Goal: Task Accomplishment & Management: Manage account settings

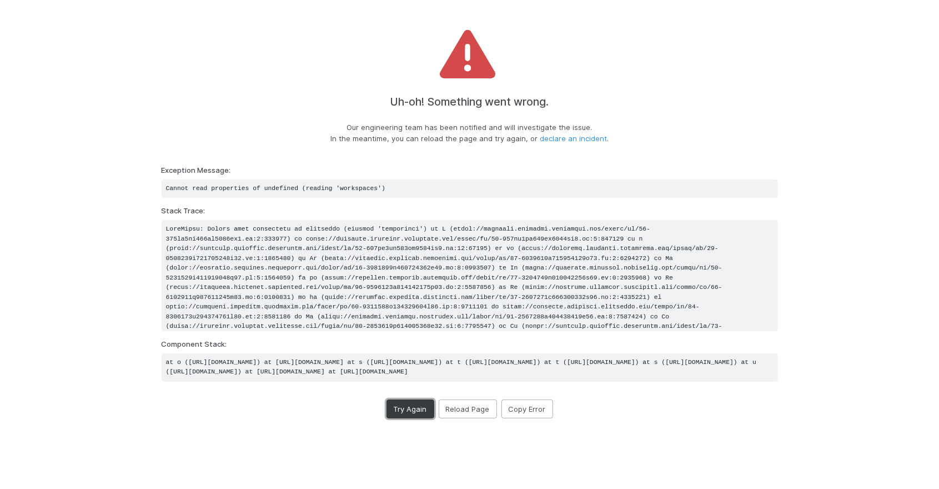
click at [406, 418] on button "Try Again" at bounding box center [411, 408] width 48 height 19
click at [465, 418] on button "Reload Page" at bounding box center [468, 408] width 58 height 19
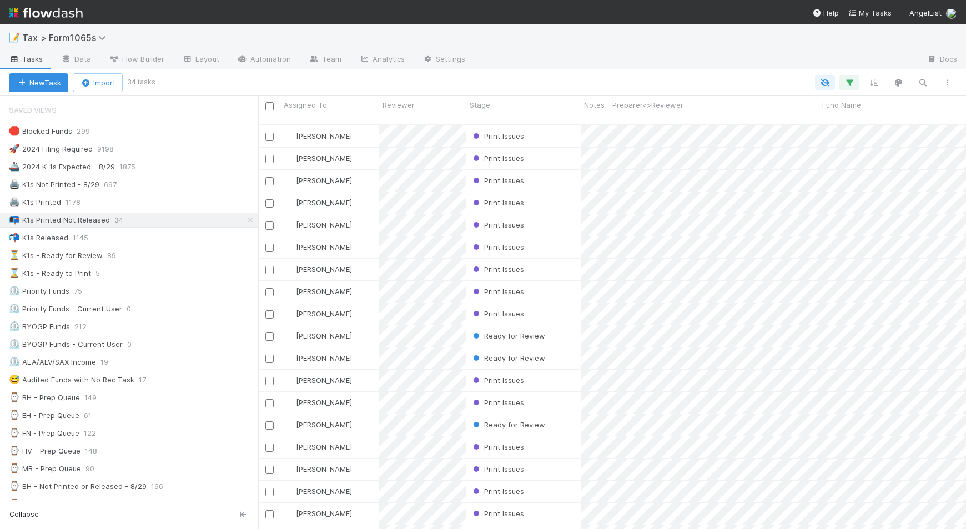
scroll to position [403, 703]
drag, startPoint x: 286, startPoint y: 315, endPoint x: 254, endPoint y: 320, distance: 32.5
click at [254, 320] on div at bounding box center [254, 312] width 1 height 433
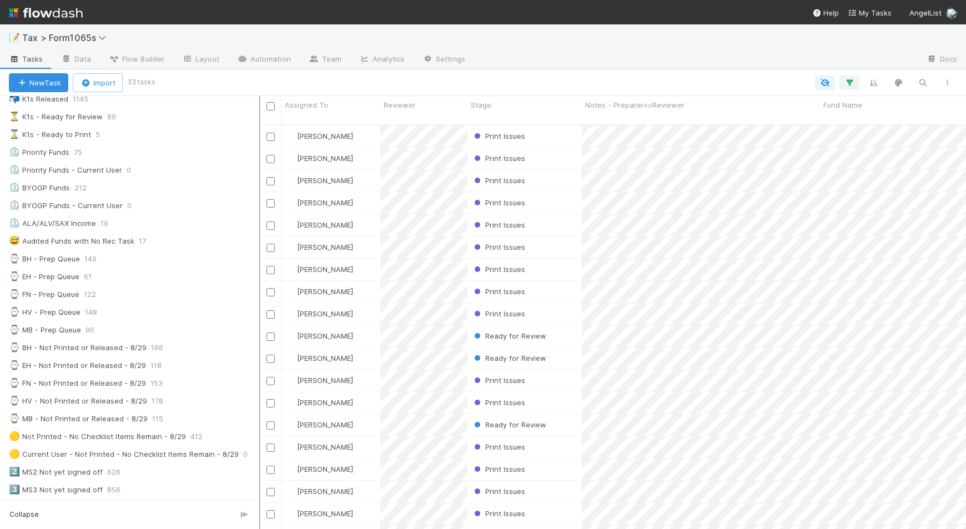
scroll to position [11, 11]
click at [259, 370] on div at bounding box center [259, 312] width 1 height 433
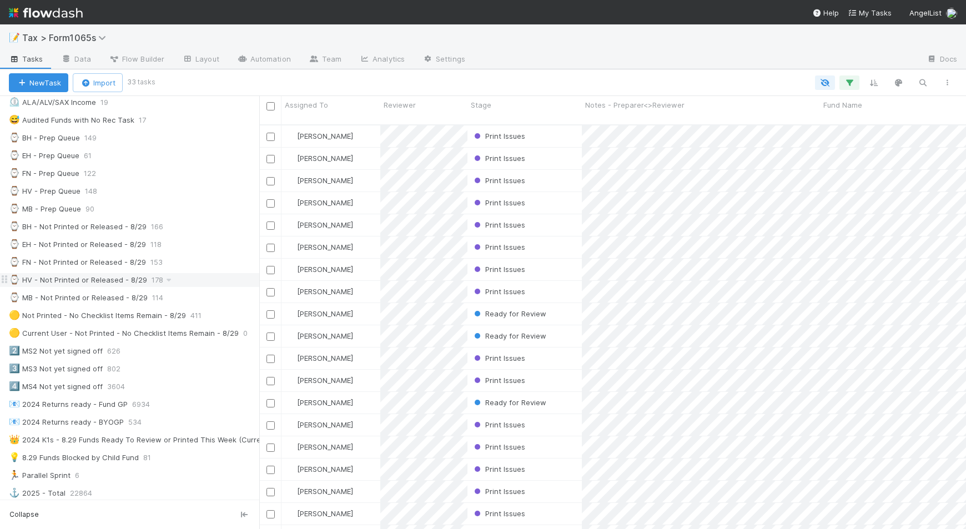
scroll to position [278, 0]
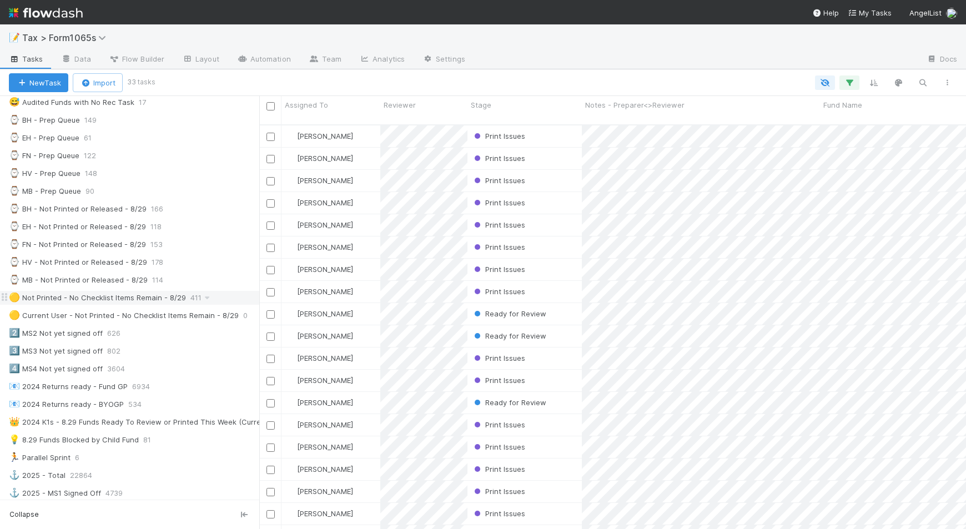
click at [185, 305] on div "🟡 Not Printed - No Checklist Items Remain - 8/29 411" at bounding box center [134, 298] width 250 height 14
click at [939, 83] on icon "button" at bounding box center [947, 82] width 11 height 7
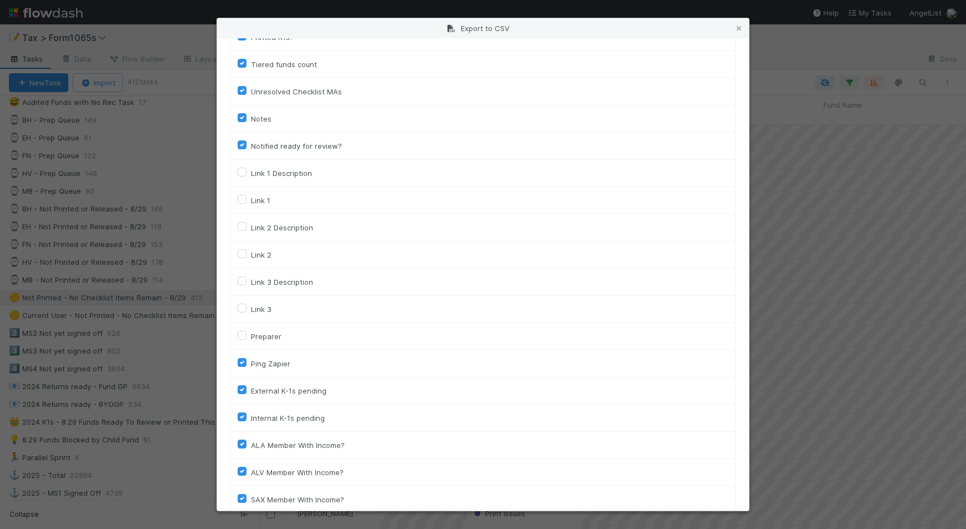
scroll to position [1542, 0]
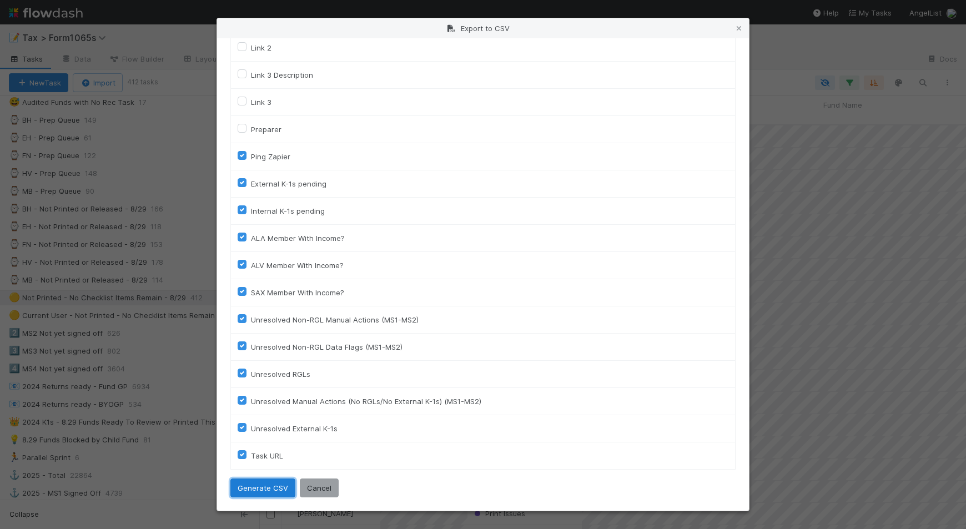
click at [258, 487] on button "Generate CSV" at bounding box center [262, 488] width 65 height 19
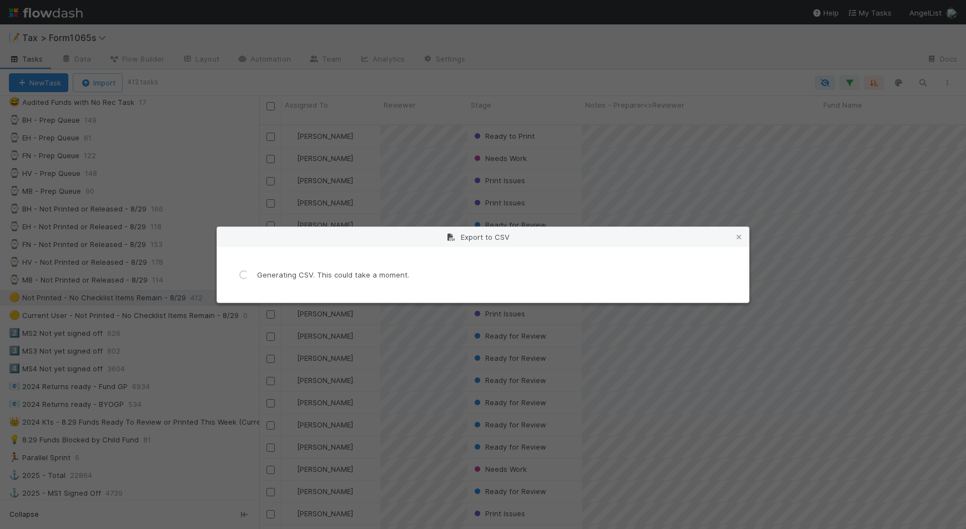
scroll to position [0, 0]
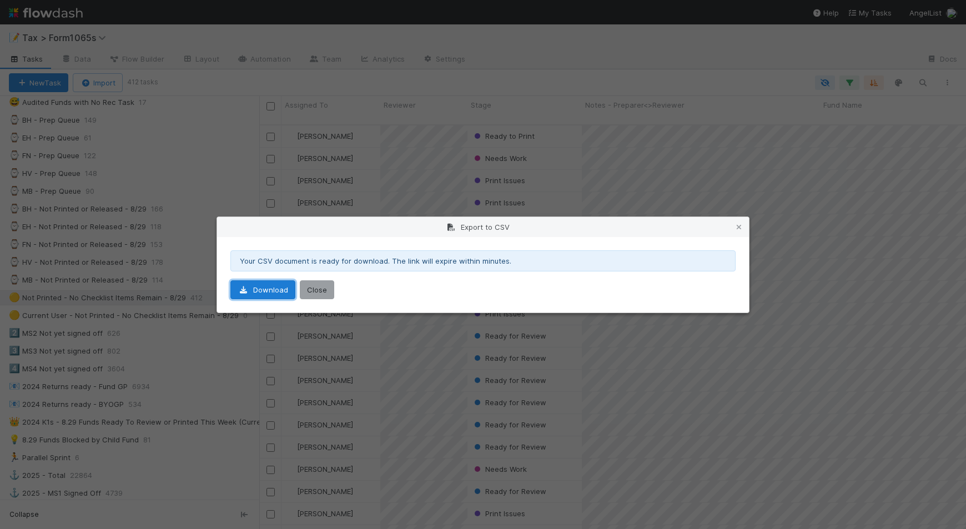
click at [270, 295] on link "Download" at bounding box center [262, 289] width 65 height 19
click at [735, 226] on icon at bounding box center [739, 227] width 11 height 7
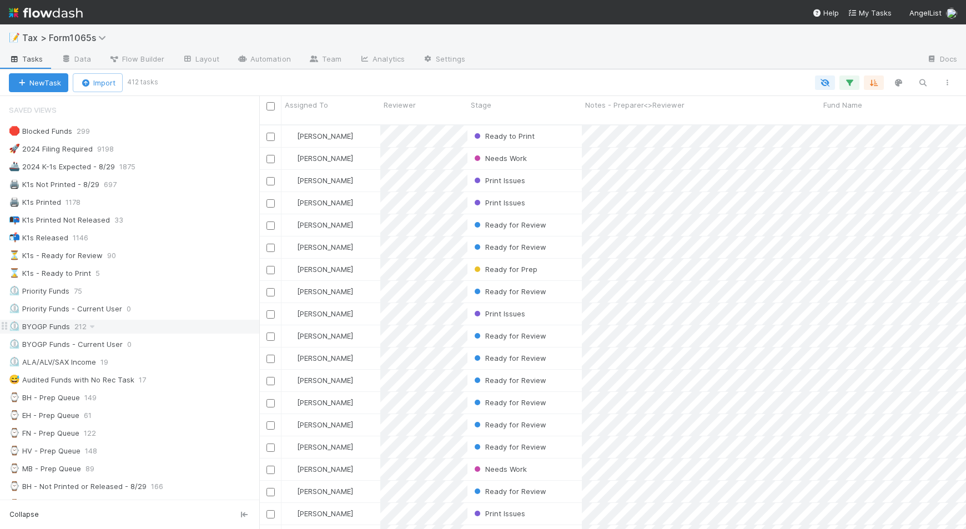
click at [179, 334] on div "⏲️ BYOGP Funds 212" at bounding box center [134, 327] width 250 height 14
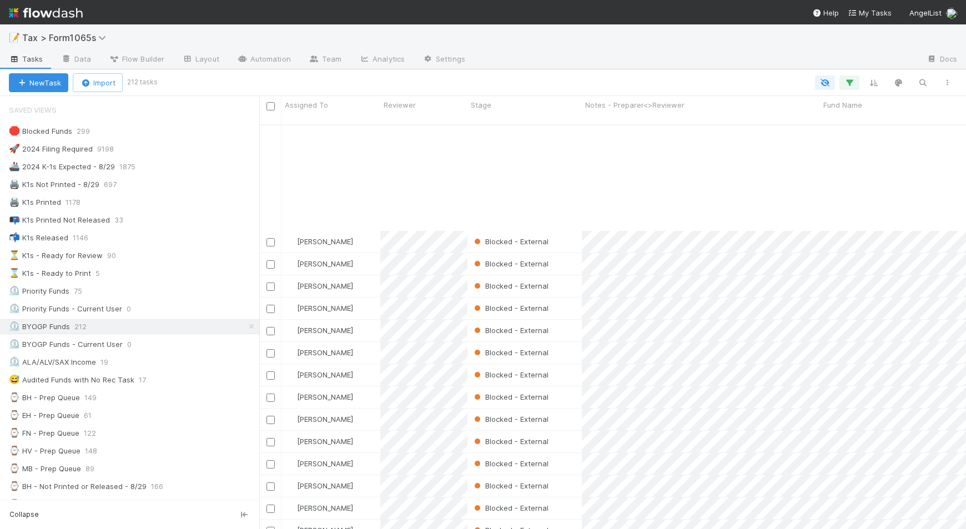
scroll to position [1458, 0]
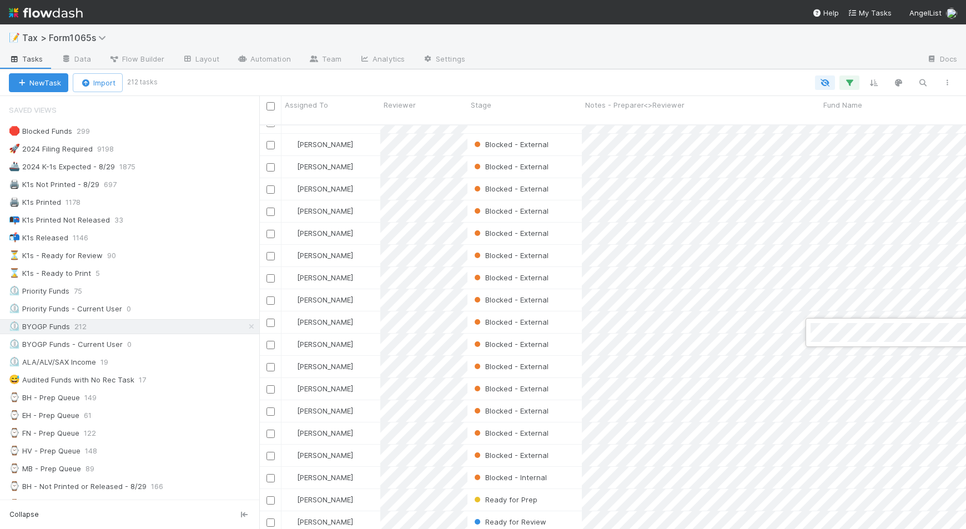
click at [569, 57] on div at bounding box center [483, 264] width 966 height 529
click at [149, 260] on div at bounding box center [483, 264] width 966 height 529
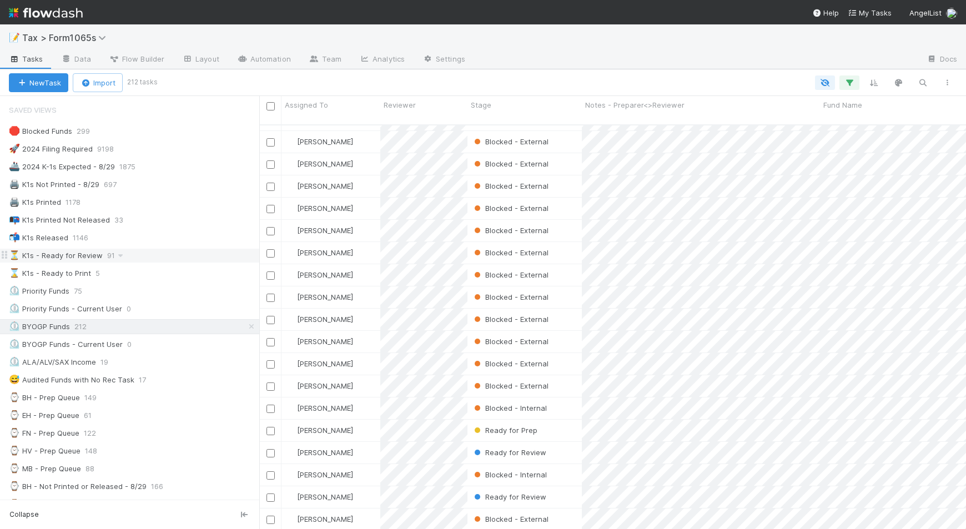
click at [148, 260] on div "⏳ K1s - Ready for Review 91" at bounding box center [134, 256] width 250 height 14
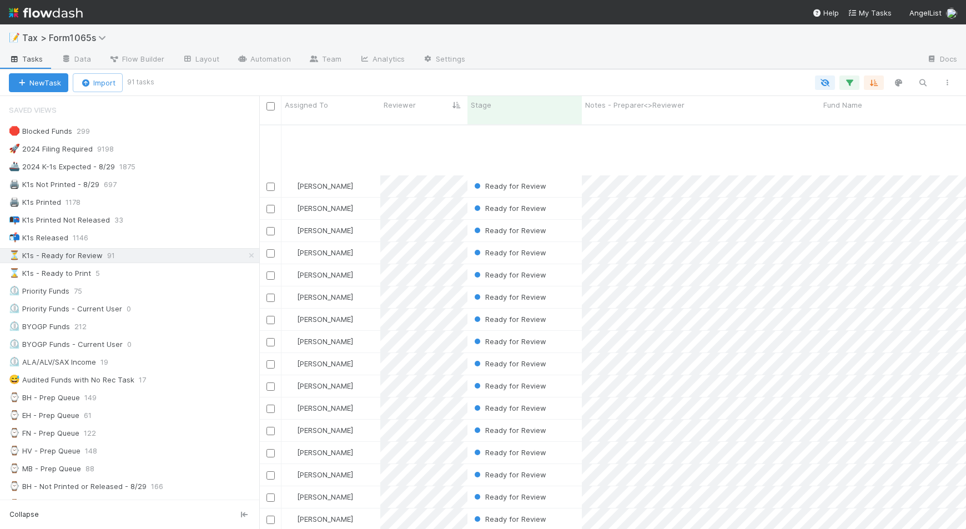
scroll to position [625, 0]
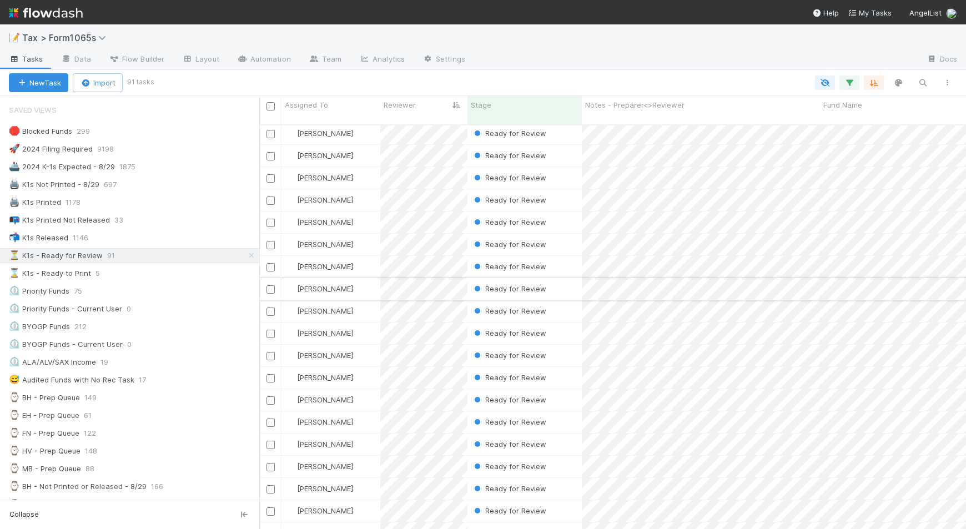
click at [565, 280] on div "Ready for Review" at bounding box center [525, 289] width 114 height 22
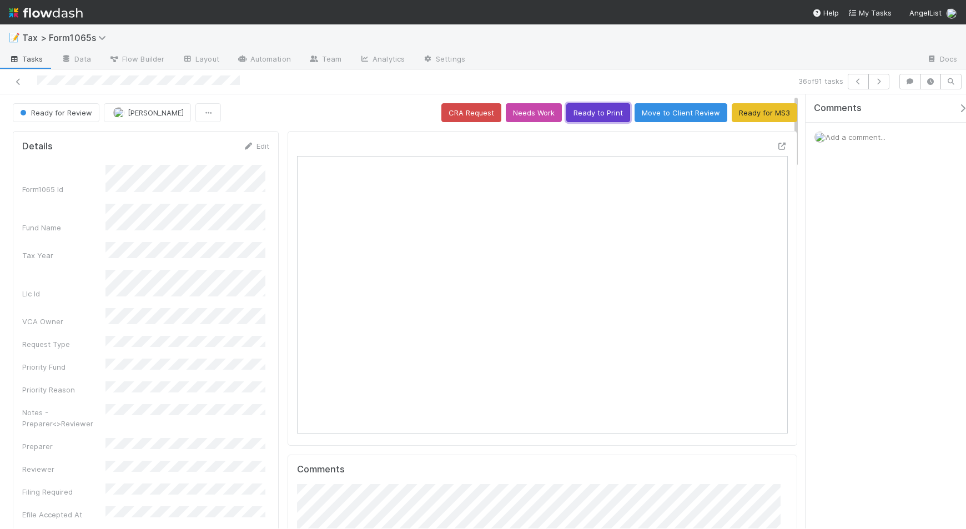
click at [599, 117] on button "Ready to Print" at bounding box center [598, 112] width 64 height 19
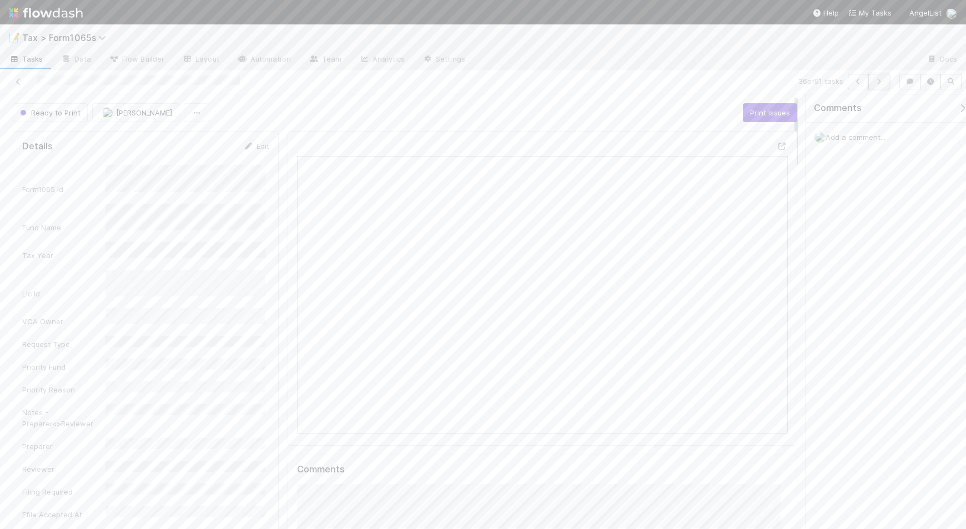
click at [878, 84] on icon "button" at bounding box center [879, 81] width 11 height 7
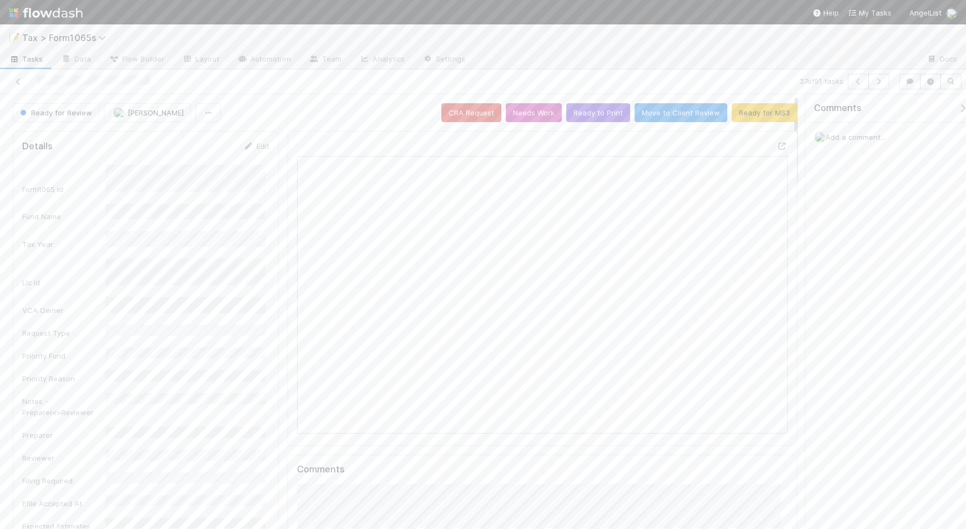
scroll to position [215, 474]
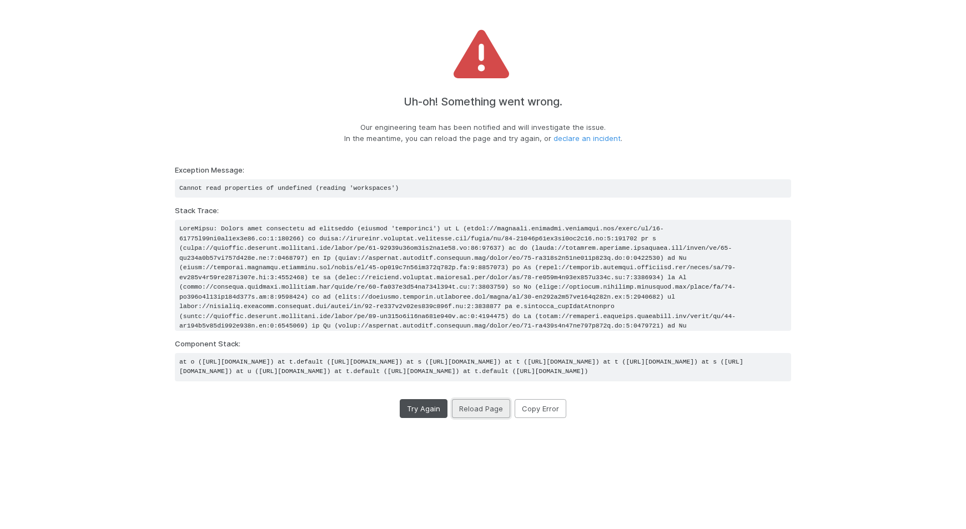
click at [463, 418] on button "Reload Page" at bounding box center [481, 408] width 58 height 19
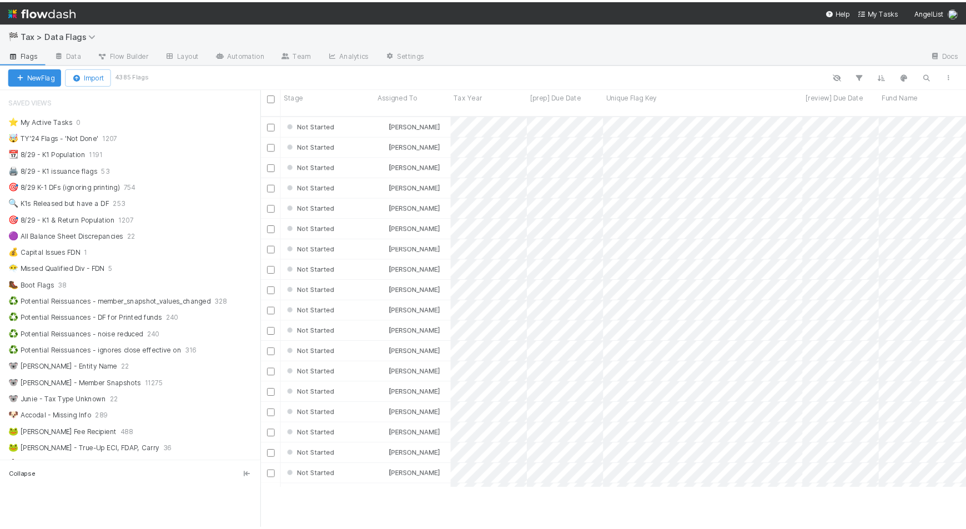
scroll to position [403, 672]
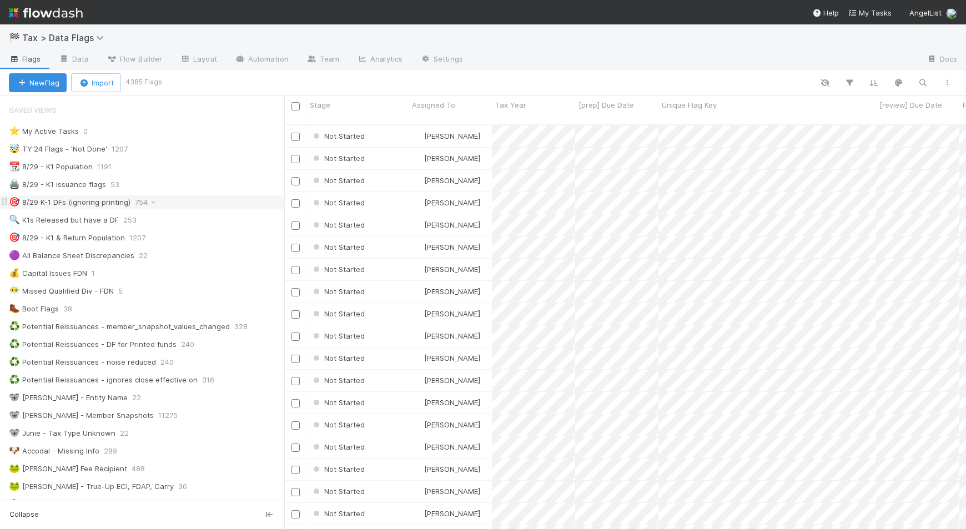
click at [211, 204] on div "🎯 8/29 K-1 DFs (ignoring printing) 754" at bounding box center [146, 202] width 275 height 14
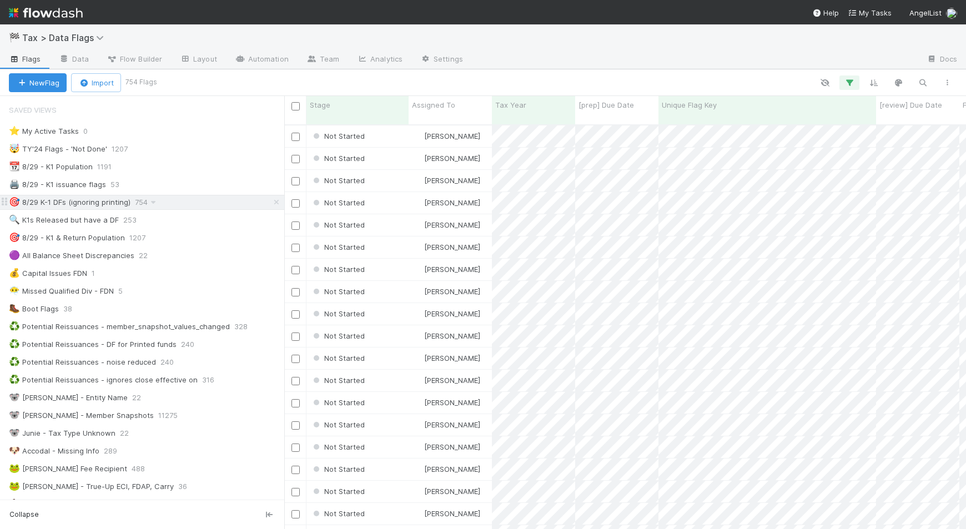
scroll to position [403, 672]
click at [945, 83] on icon "button" at bounding box center [947, 82] width 11 height 7
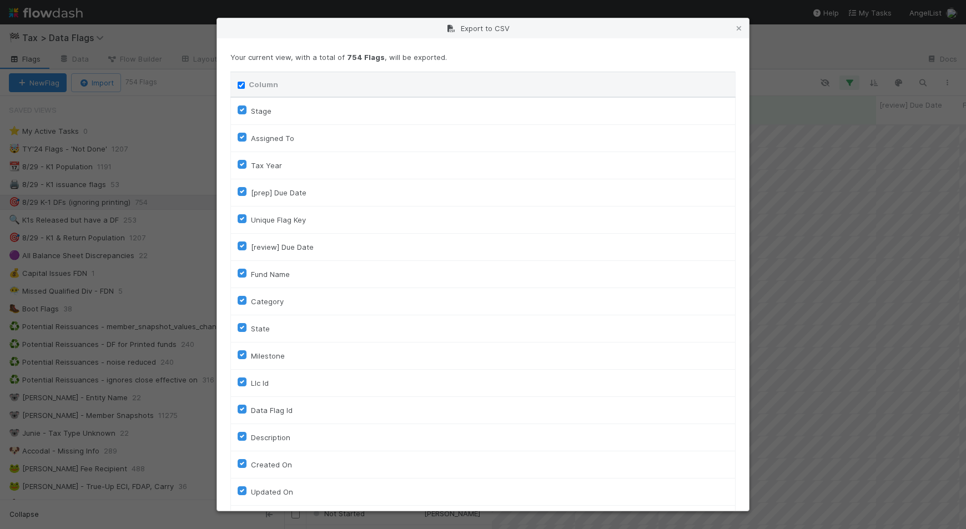
click at [239, 84] on input "Column" at bounding box center [241, 85] width 7 height 7
checkbox input "false"
checkbox To "false"
checkbox input "false"
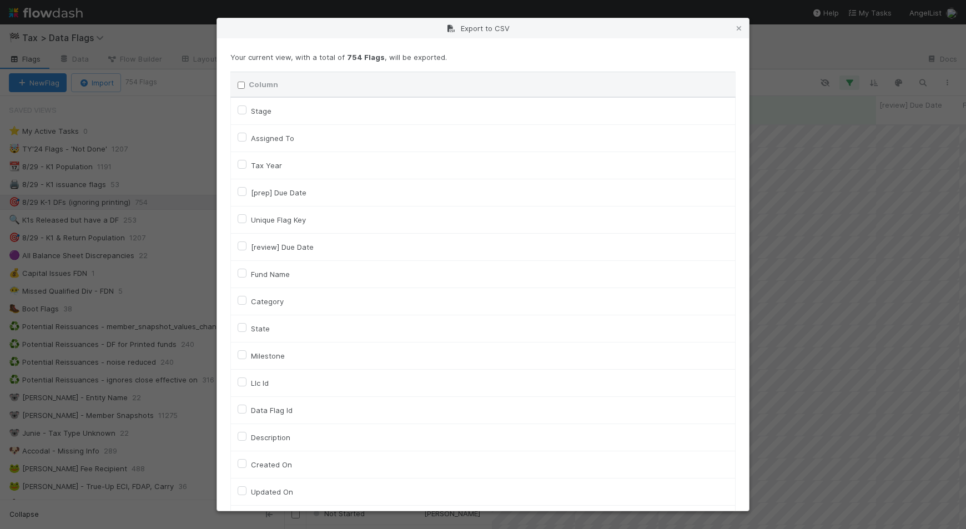
checkbox input "false"
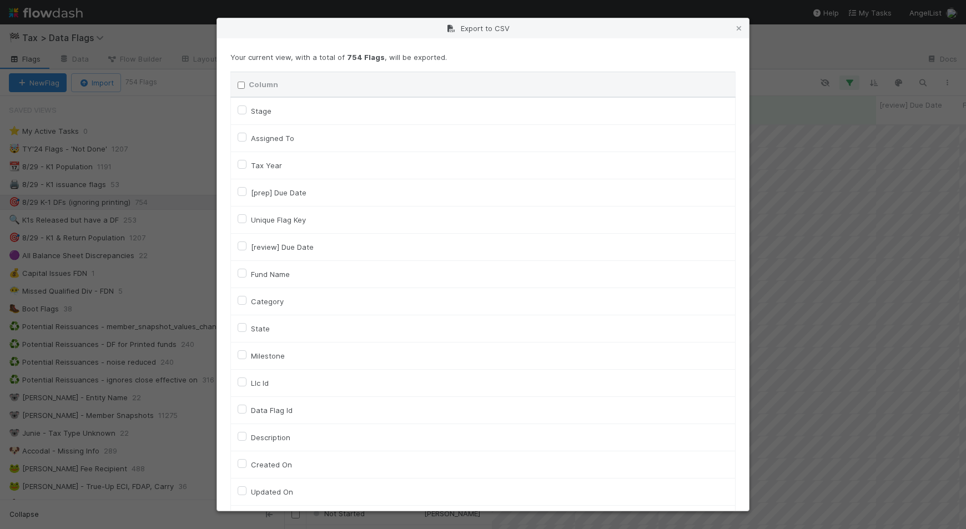
checkbox input "false"
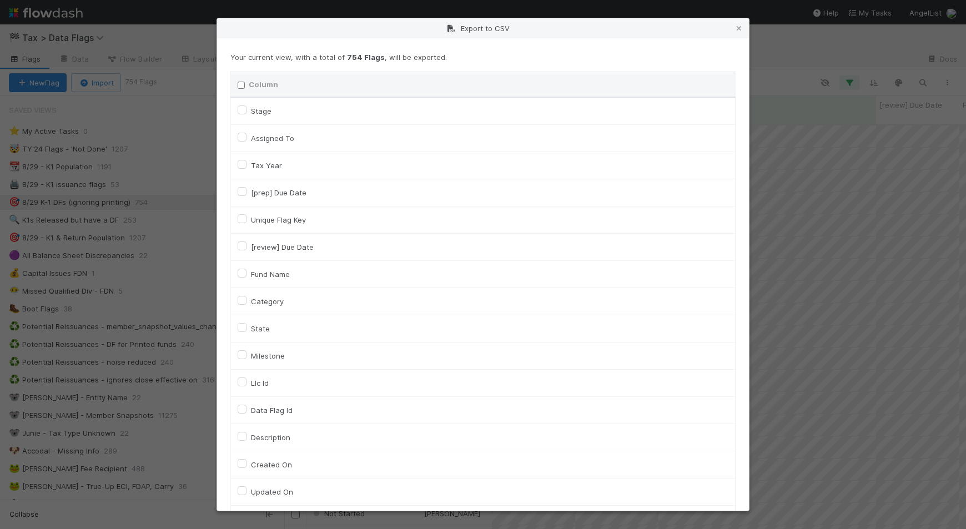
checkbox On "false"
checkbox input "false"
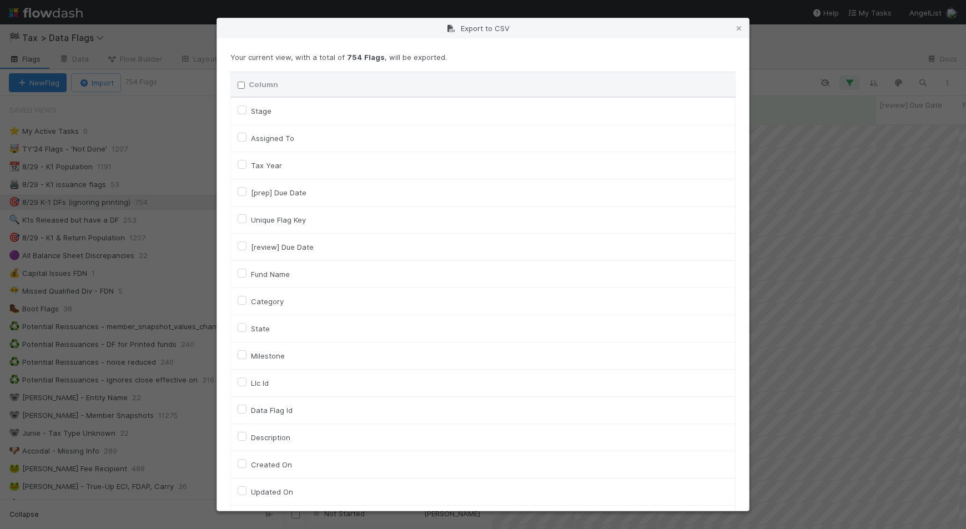
checkbox input "false"
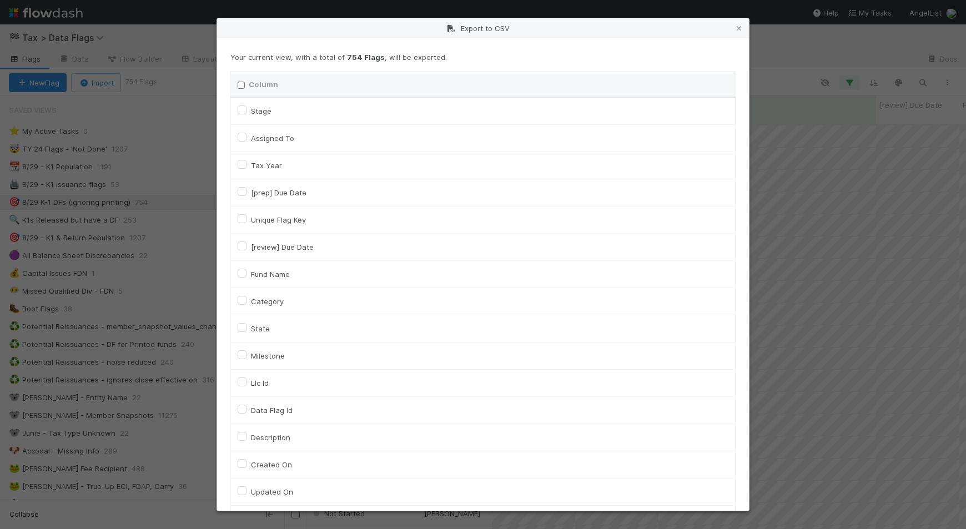
checkbox input "false"
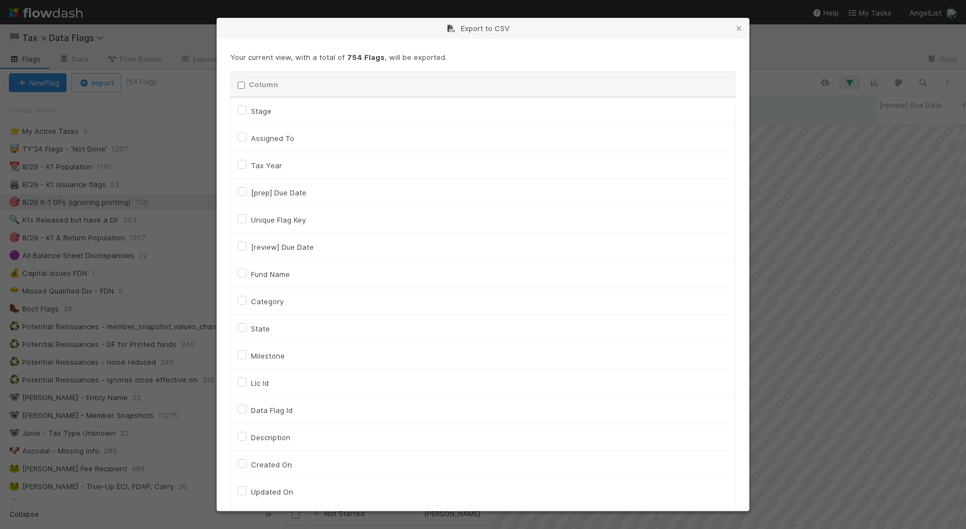
checkbox input "false"
checkbox URL "false"
click at [239, 84] on input "Column" at bounding box center [241, 85] width 7 height 7
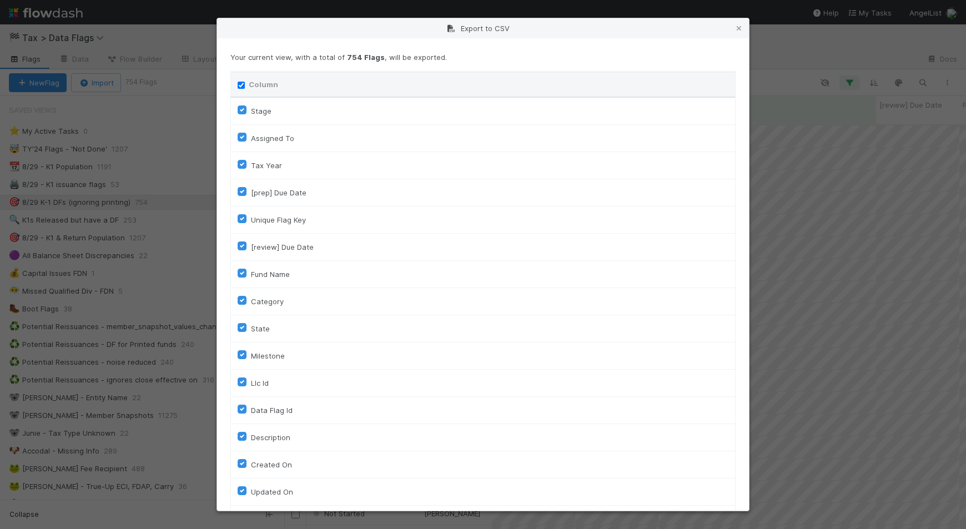
checkbox input "true"
checkbox To "true"
checkbox input "true"
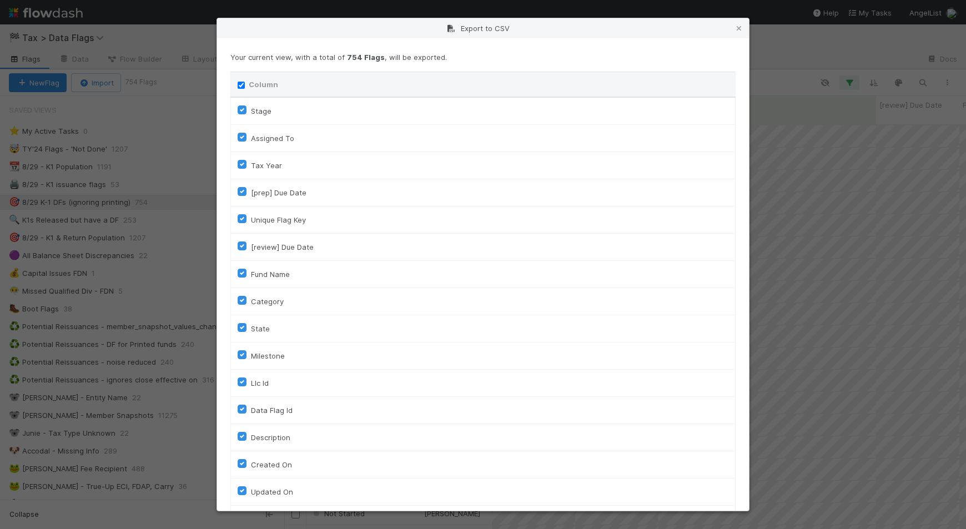
checkbox input "true"
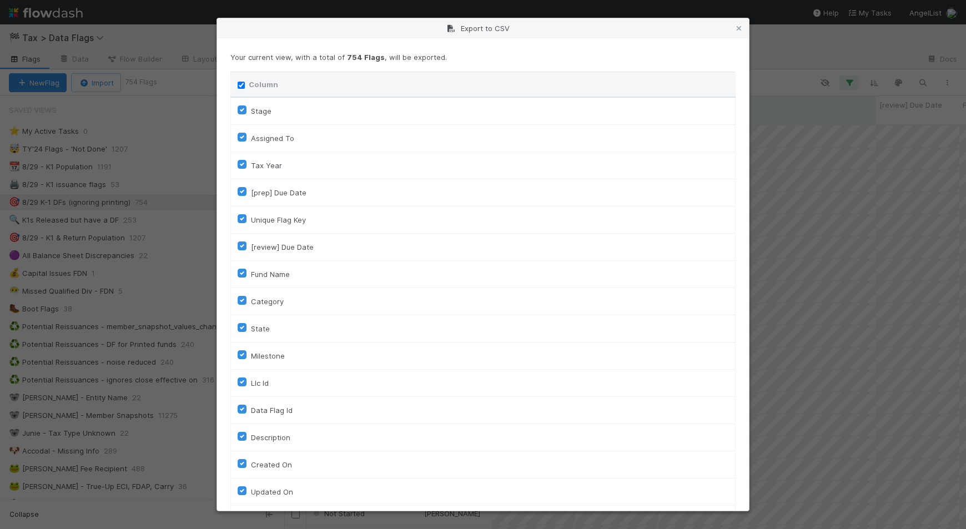
checkbox input "true"
checkbox On "true"
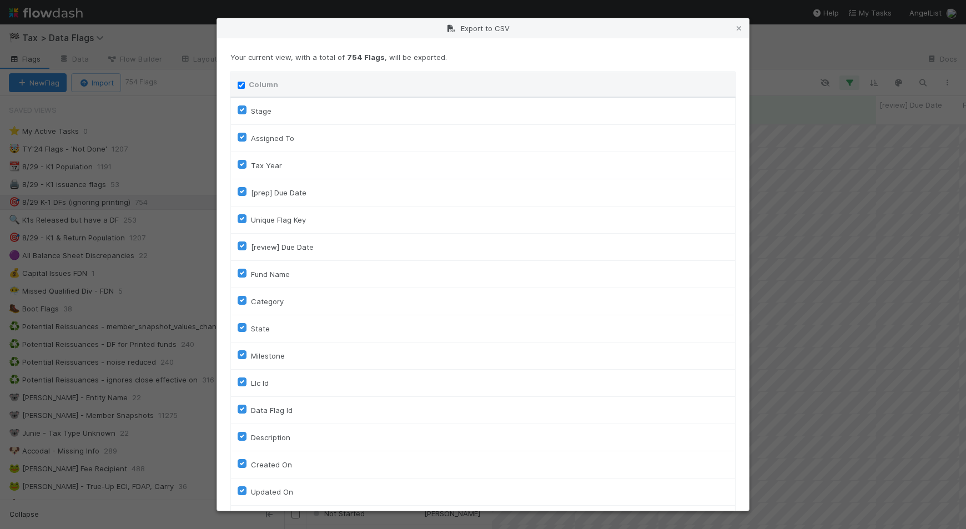
checkbox On "true"
checkbox input "true"
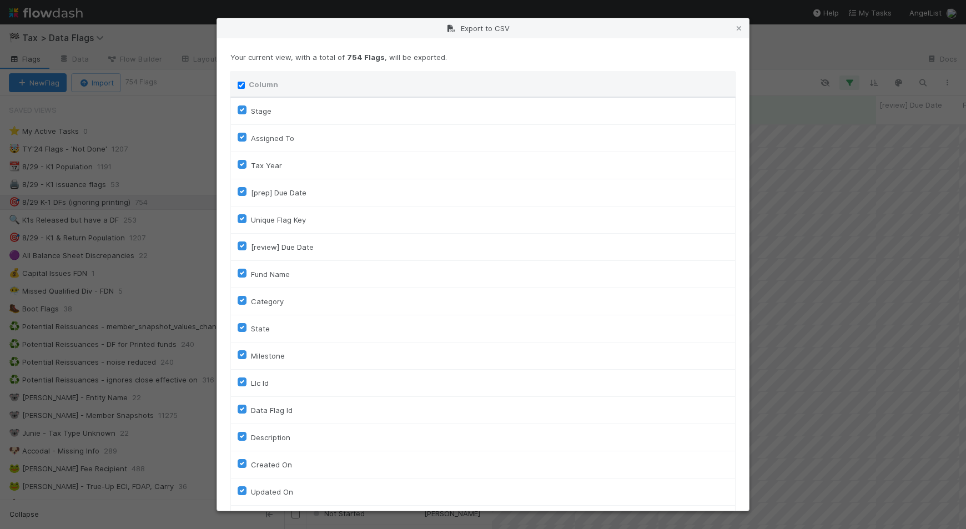
checkbox input "true"
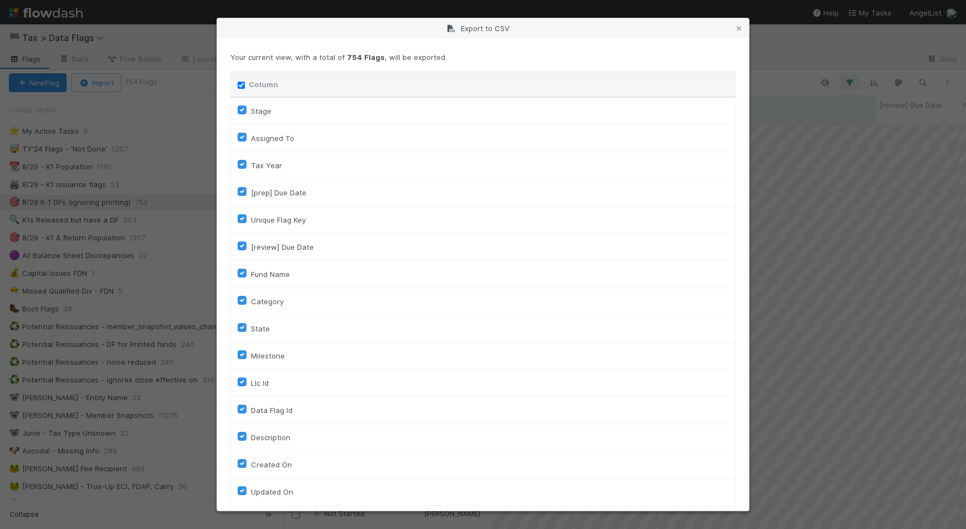
checkbox input "true"
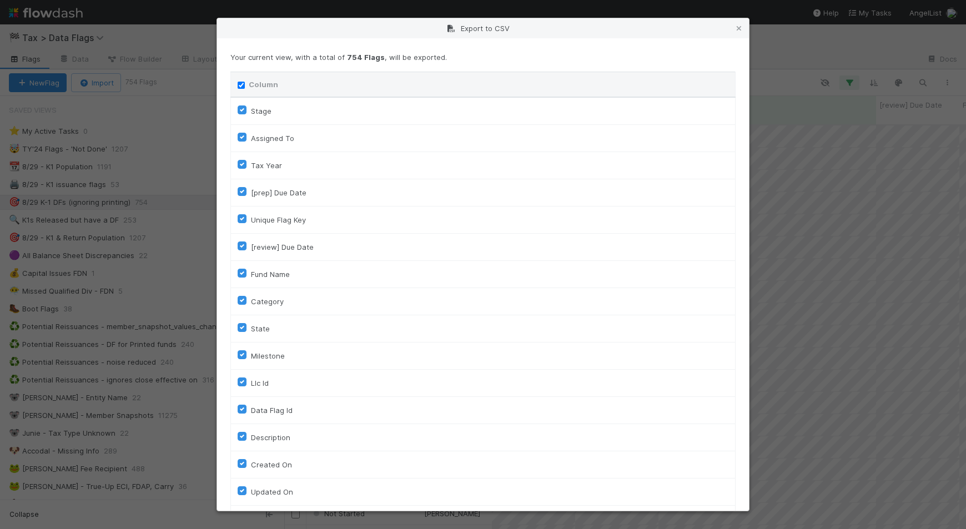
checkbox input "true"
checkbox URL "true"
click at [240, 84] on input "Column" at bounding box center [241, 85] width 7 height 7
checkbox input "false"
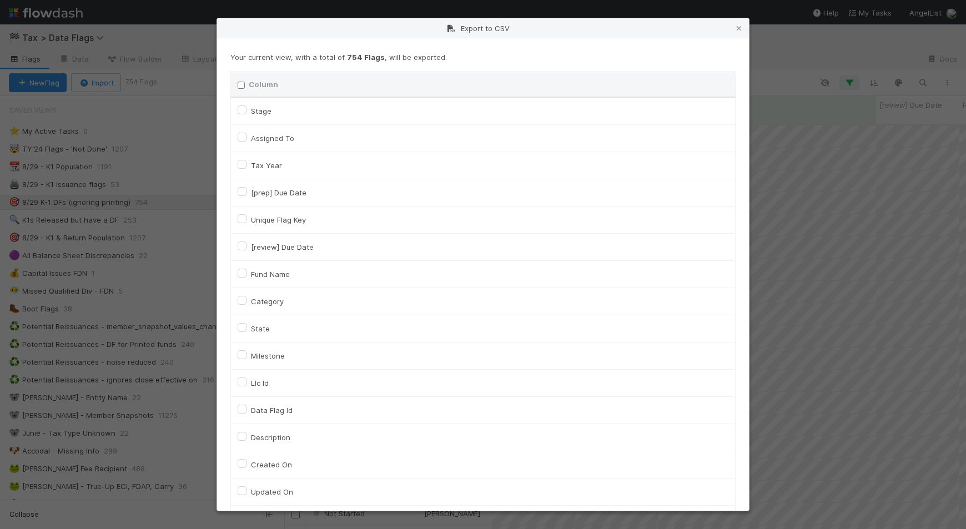
checkbox input "false"
checkbox To "false"
checkbox input "false"
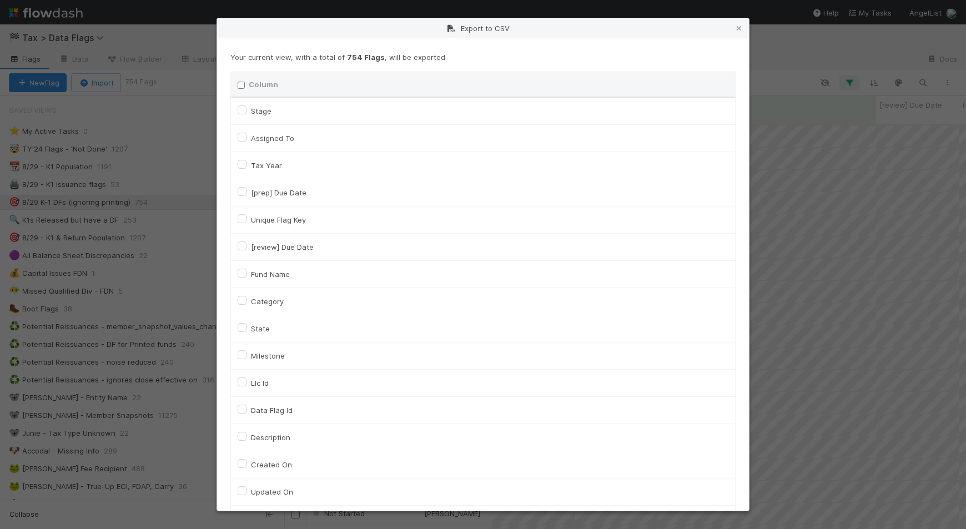
checkbox input "false"
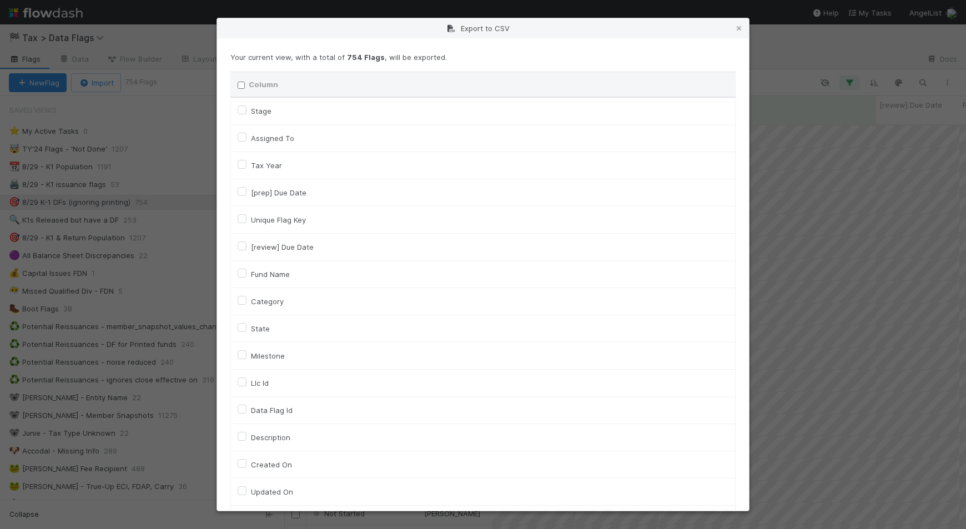
checkbox input "false"
checkbox On "false"
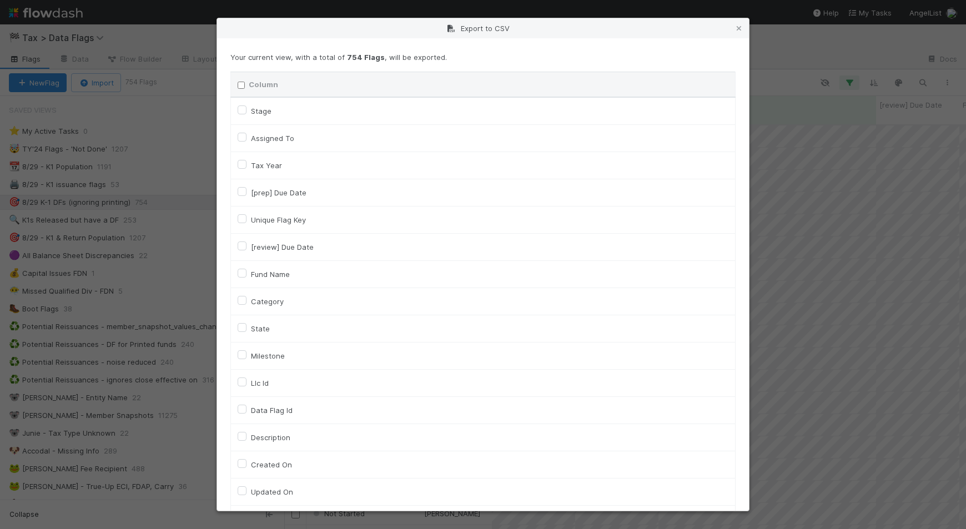
checkbox input "false"
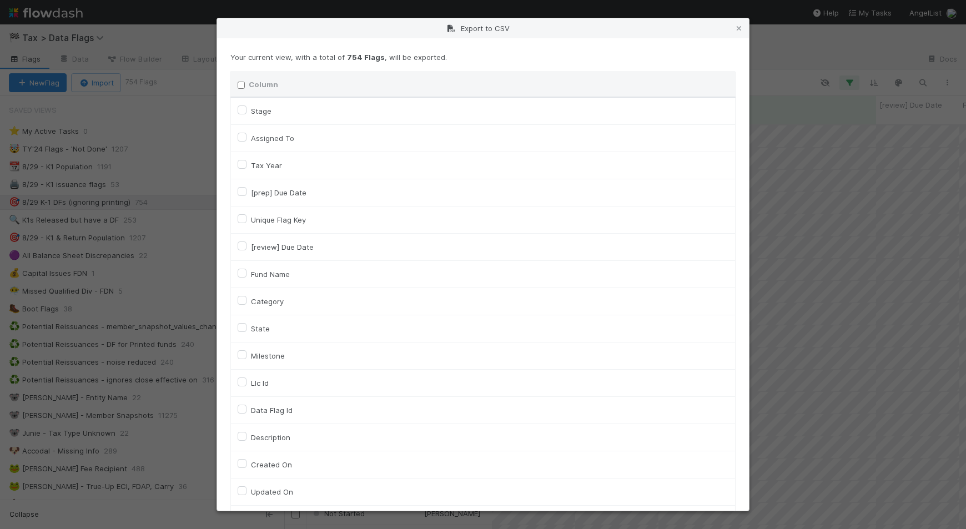
checkbox input "false"
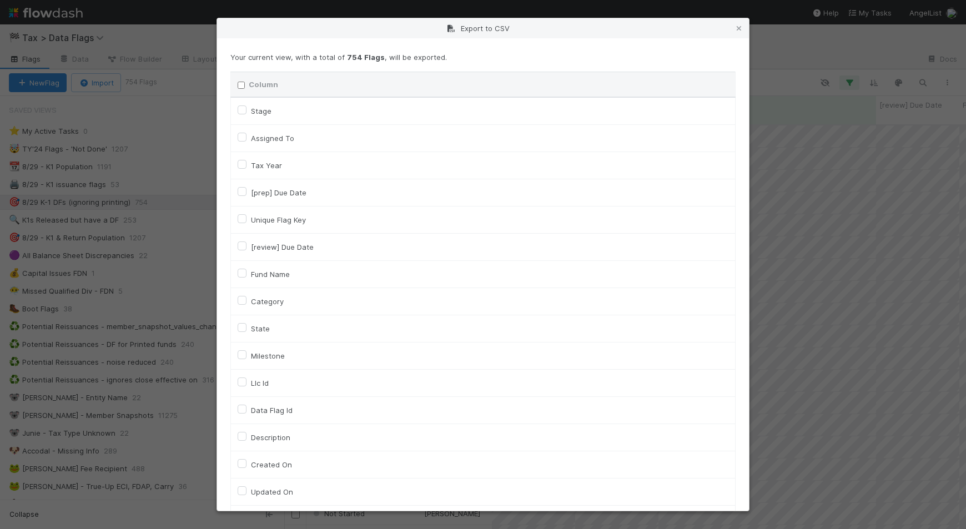
checkbox input "false"
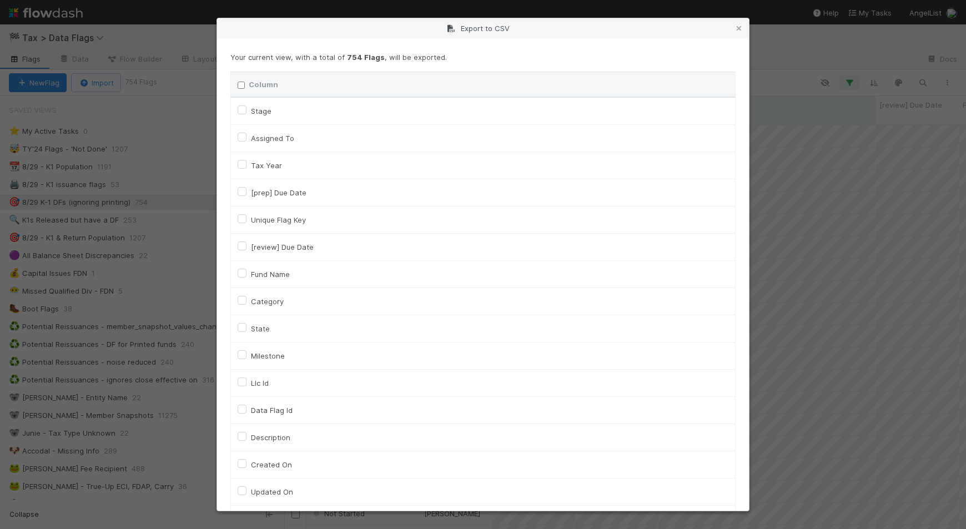
checkbox input "false"
checkbox URL "false"
click at [265, 136] on label "Assigned To" at bounding box center [272, 138] width 43 height 13
click at [247, 136] on To "Assigned To" at bounding box center [242, 137] width 9 height 10
checkbox To "true"
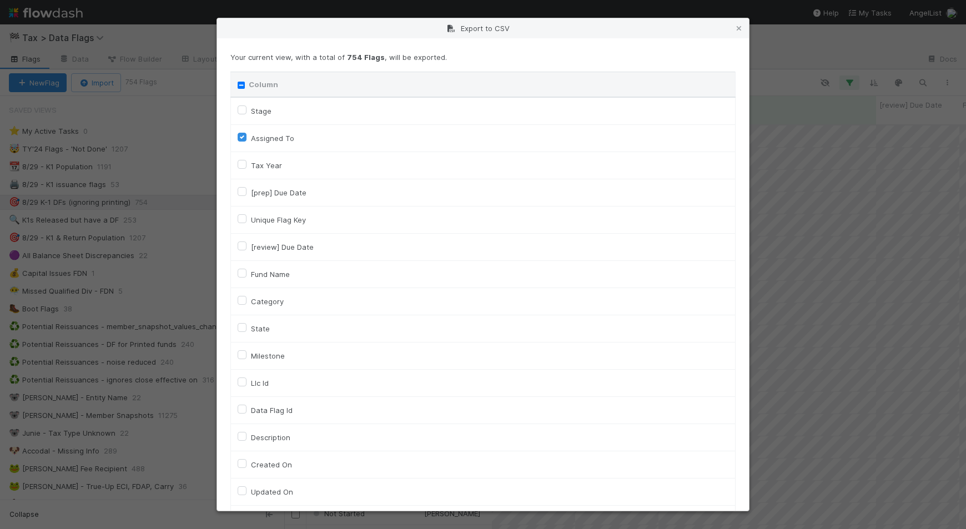
click at [279, 225] on label "Unique Flag Key" at bounding box center [278, 219] width 55 height 13
click at [247, 223] on input "Unique Flag Key" at bounding box center [242, 218] width 9 height 10
checkbox input "true"
click at [268, 275] on label "Fund Name" at bounding box center [270, 274] width 39 height 13
click at [247, 275] on input "Fund Name" at bounding box center [242, 273] width 9 height 10
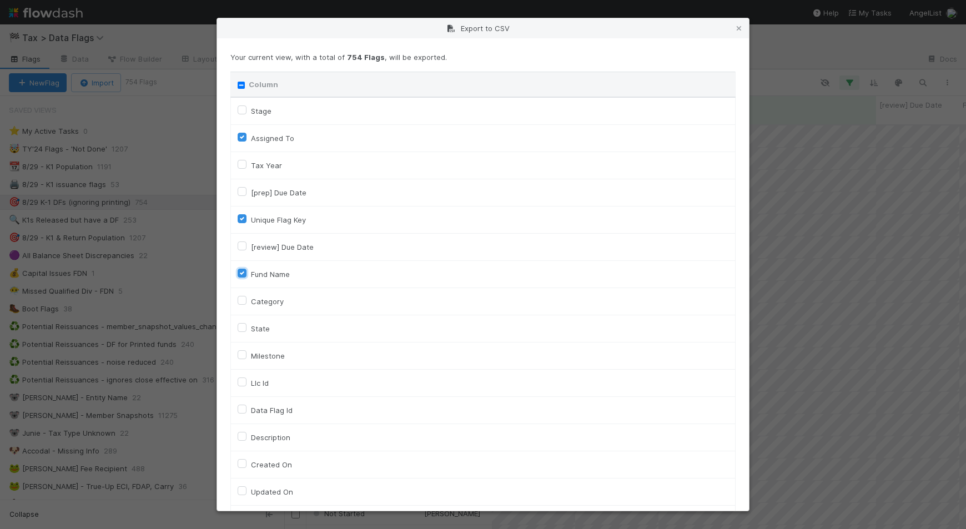
checkbox input "true"
click at [267, 298] on label "Category" at bounding box center [267, 301] width 33 height 13
click at [247, 298] on input "Category" at bounding box center [242, 300] width 9 height 10
checkbox input "true"
drag, startPoint x: 260, startPoint y: 382, endPoint x: 268, endPoint y: 382, distance: 8.3
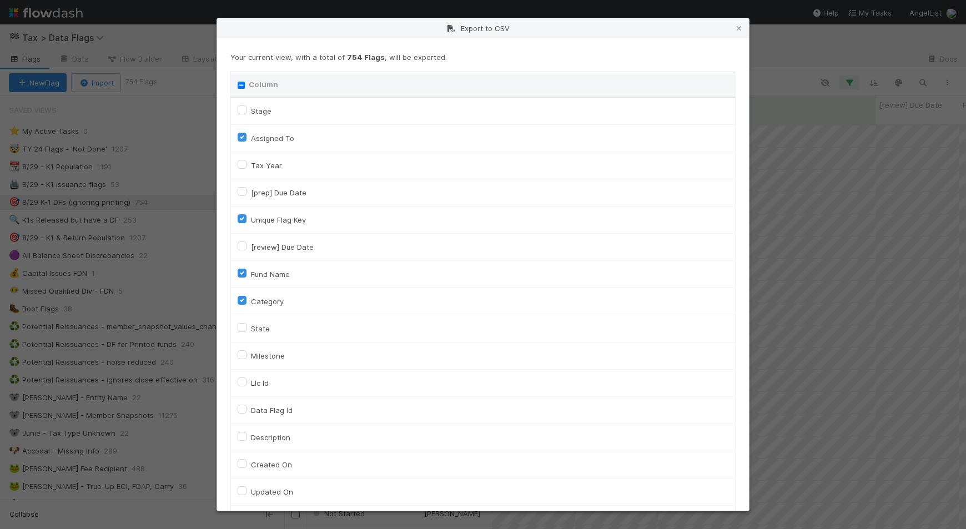
click at [261, 382] on label "Llc Id" at bounding box center [260, 383] width 18 height 13
click at [247, 382] on input "Llc Id" at bounding box center [242, 382] width 9 height 10
checkbox input "true"
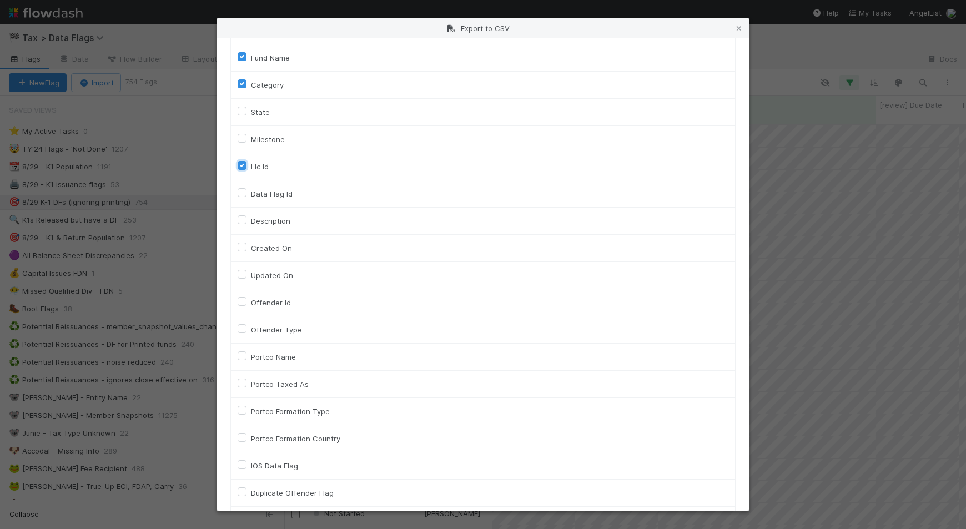
scroll to position [503, 0]
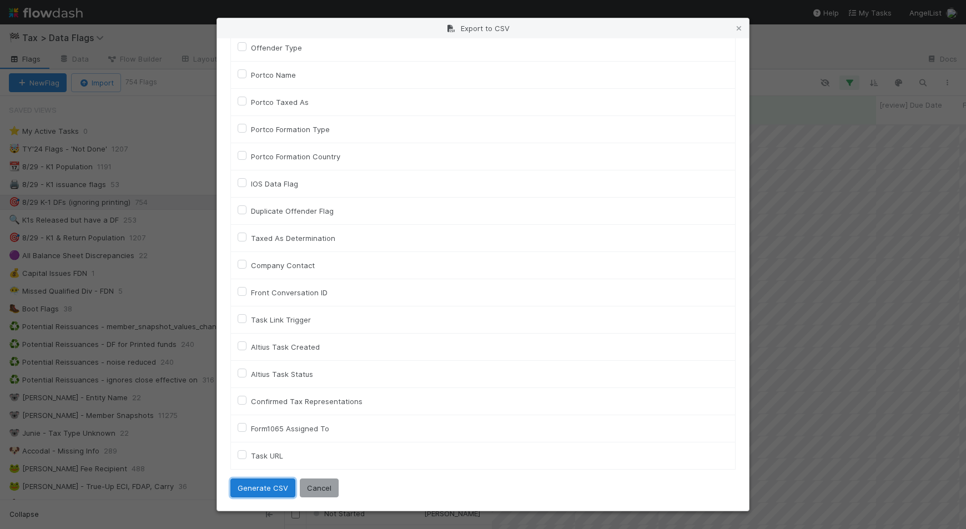
click at [262, 487] on button "Generate CSV" at bounding box center [262, 488] width 65 height 19
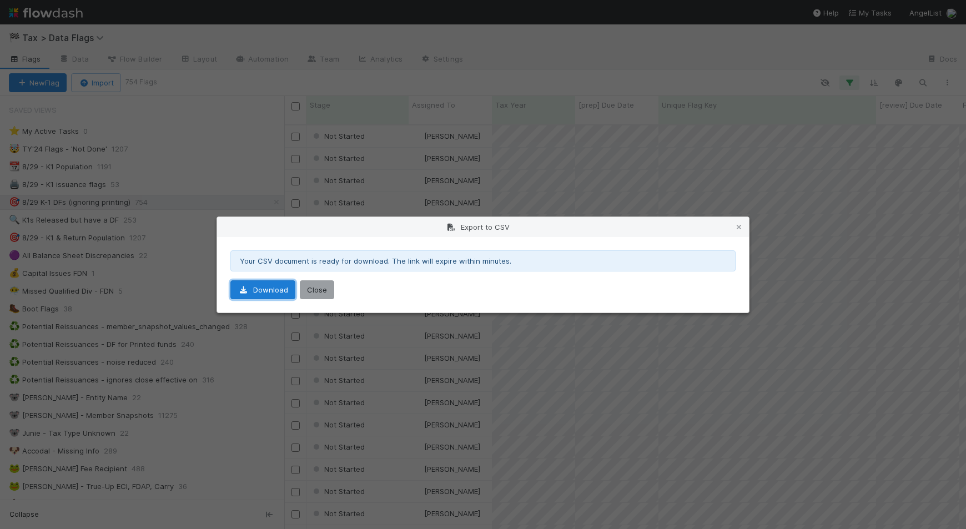
click at [277, 290] on link "Download" at bounding box center [262, 289] width 65 height 19
click at [740, 227] on icon at bounding box center [739, 227] width 11 height 7
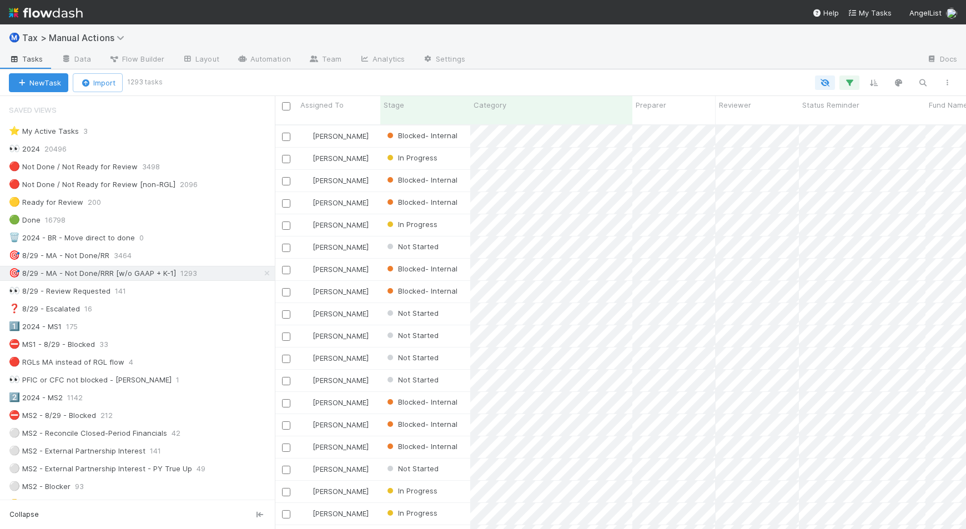
scroll to position [403, 681]
drag, startPoint x: 286, startPoint y: 304, endPoint x: 275, endPoint y: 307, distance: 11.6
click at [275, 307] on div at bounding box center [275, 312] width 1 height 433
click at [171, 334] on div "1️⃣ 2024 - MS1 175" at bounding box center [142, 327] width 266 height 14
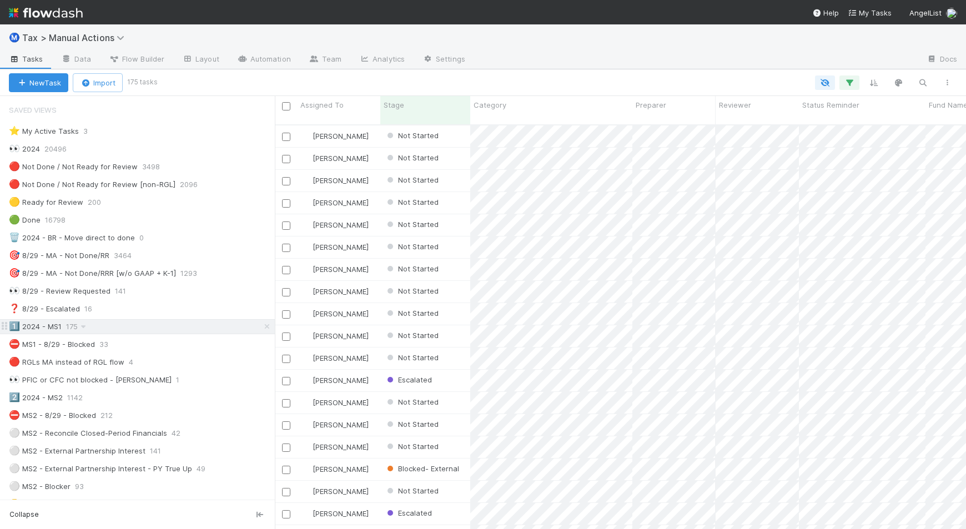
scroll to position [403, 681]
click at [951, 81] on icon "button" at bounding box center [947, 82] width 11 height 7
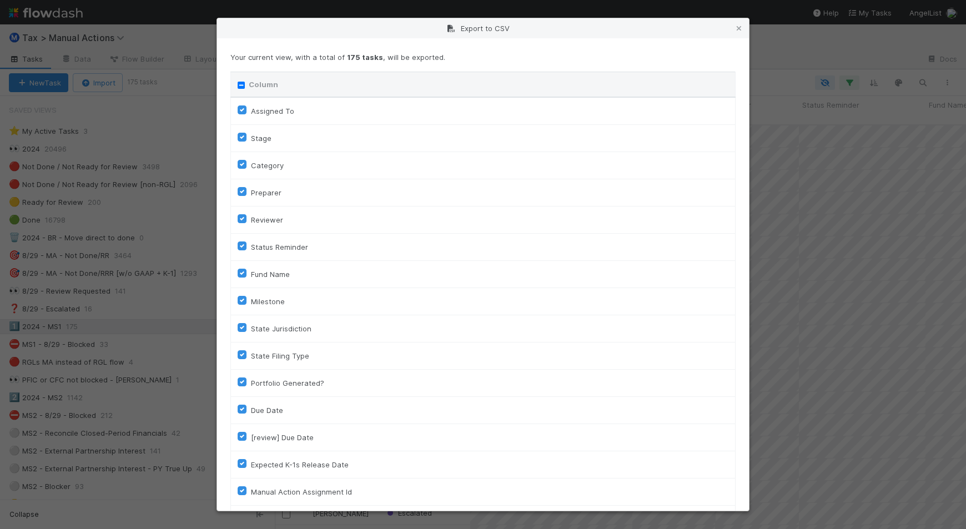
click at [240, 86] on input "Column" at bounding box center [241, 85] width 7 height 7
checkbox input "true"
click at [240, 86] on input "Column" at bounding box center [241, 85] width 7 height 7
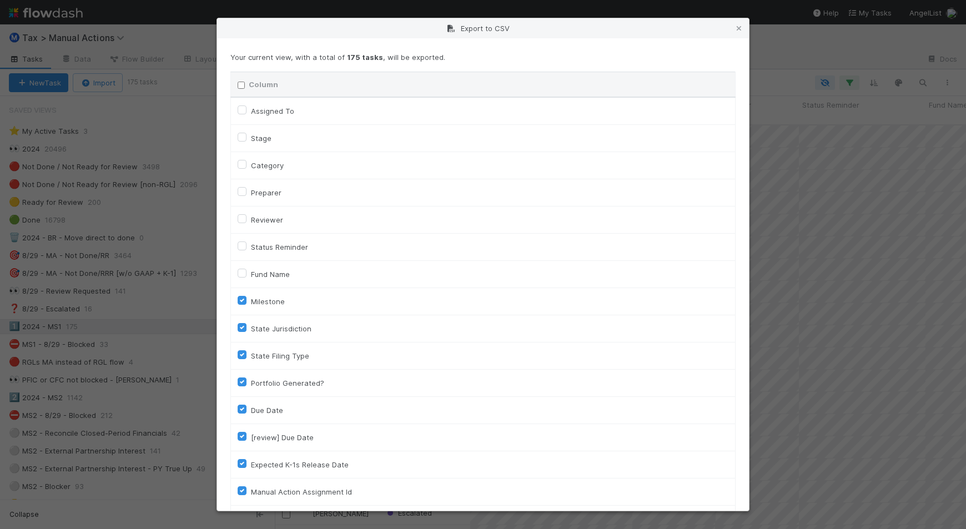
checkbox input "false"
checkbox To "false"
checkbox input "false"
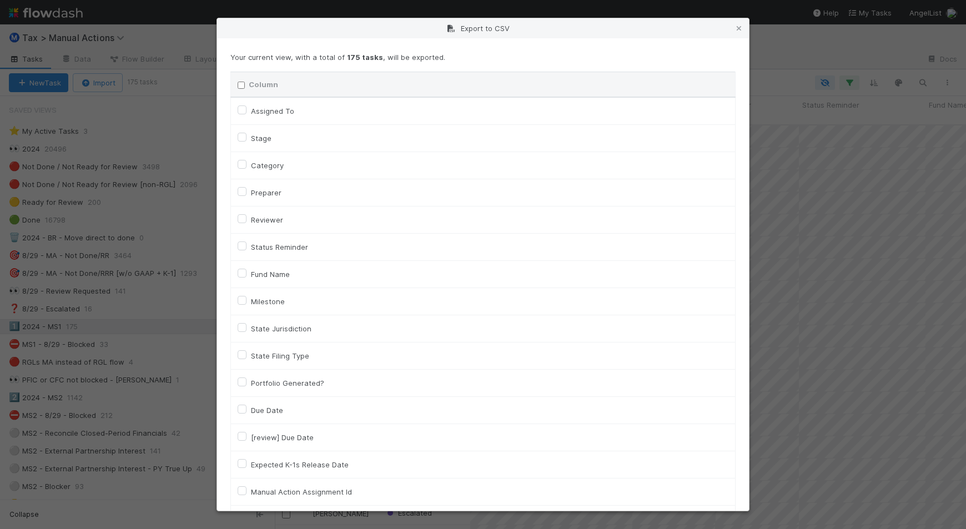
checkbox input "false"
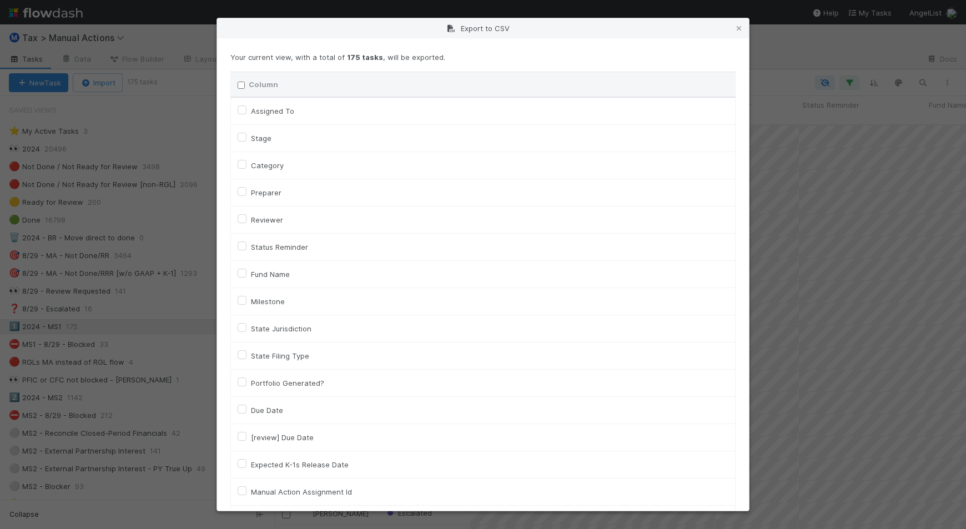
checkbox input "false"
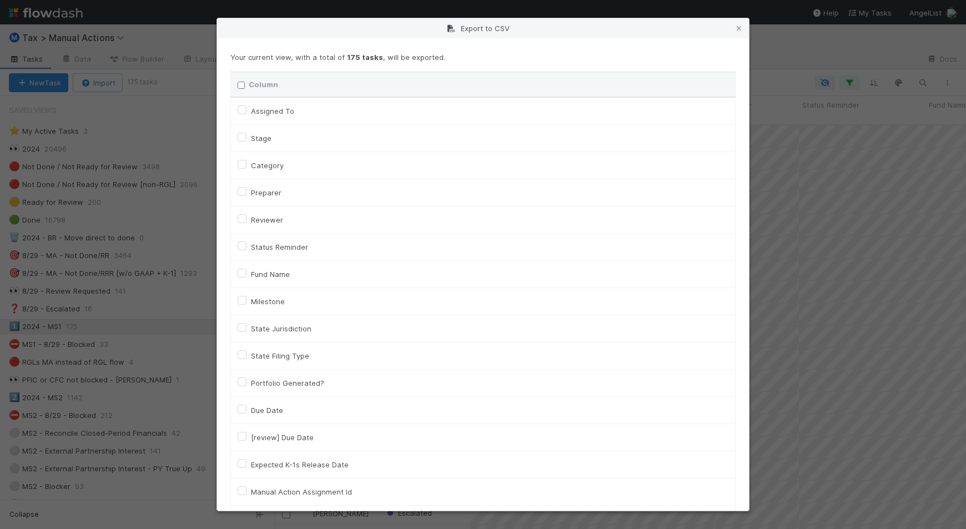
checkbox input "false"
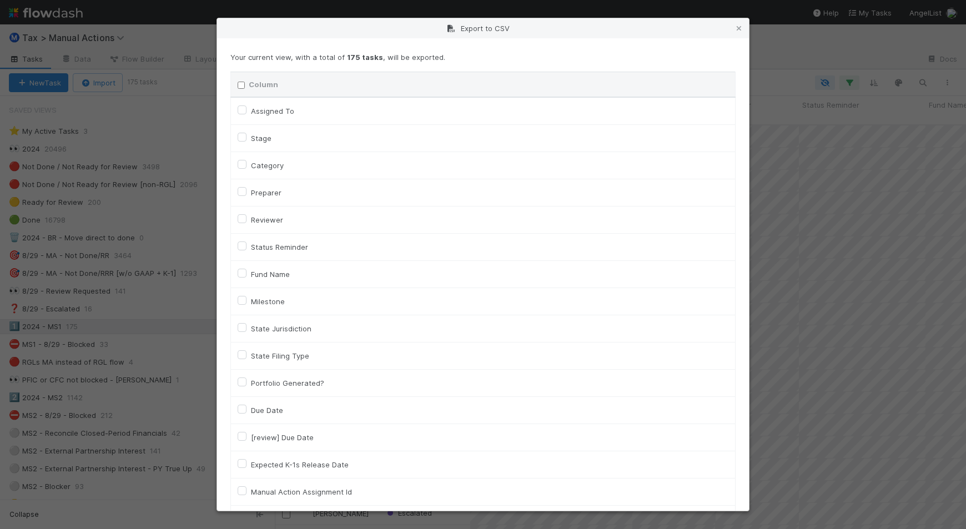
checkbox input "false"
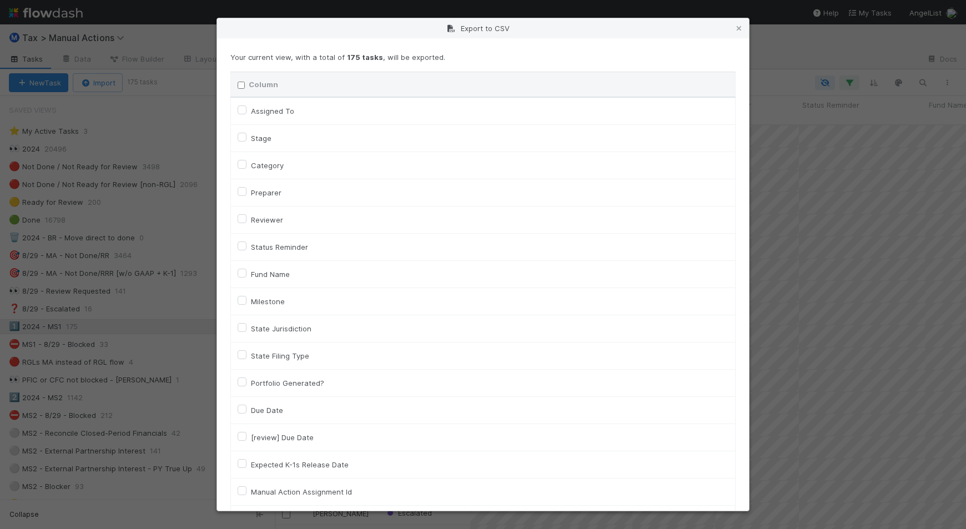
checkbox input "false"
checkbox On "false"
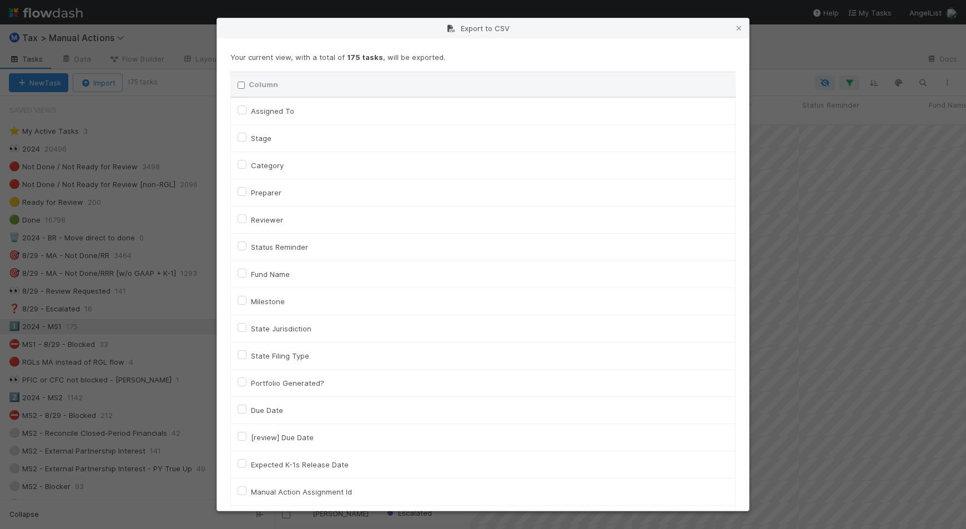
checkbox On "false"
checkbox input "false"
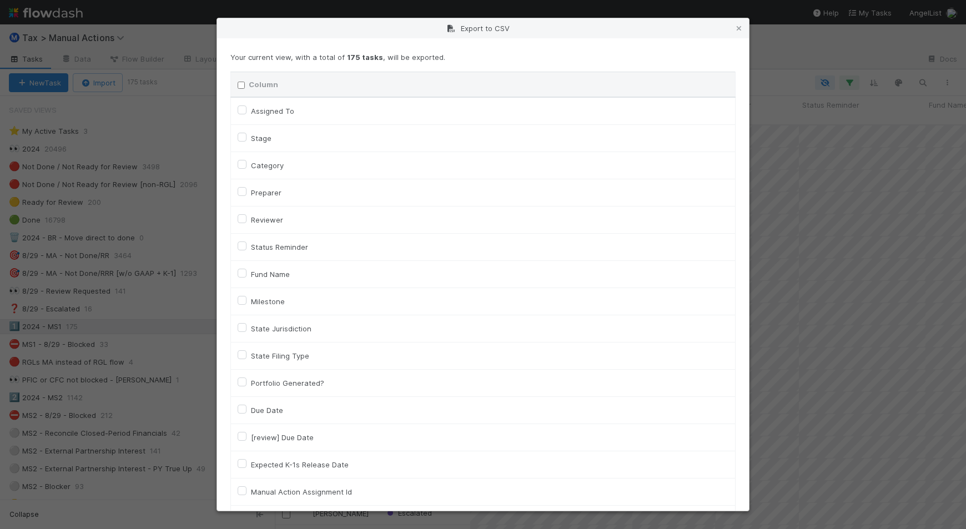
checkbox input "false"
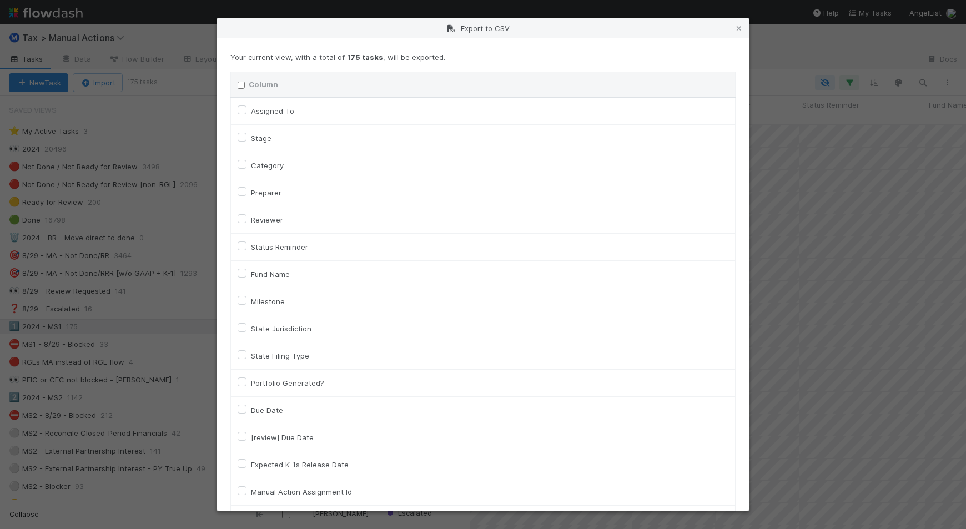
checkbox input "false"
checkbox URL "false"
click at [263, 112] on label "Assigned To" at bounding box center [272, 110] width 43 height 13
click at [247, 112] on To "Assigned To" at bounding box center [242, 109] width 9 height 10
checkbox To "true"
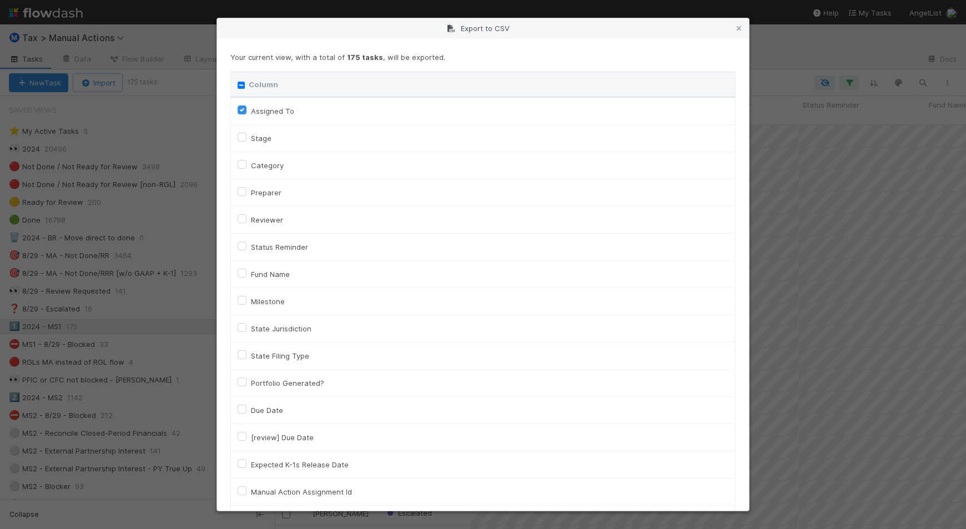
click at [262, 170] on label "Category" at bounding box center [267, 165] width 33 height 13
click at [247, 169] on input "Category" at bounding box center [242, 164] width 9 height 10
checkbox input "true"
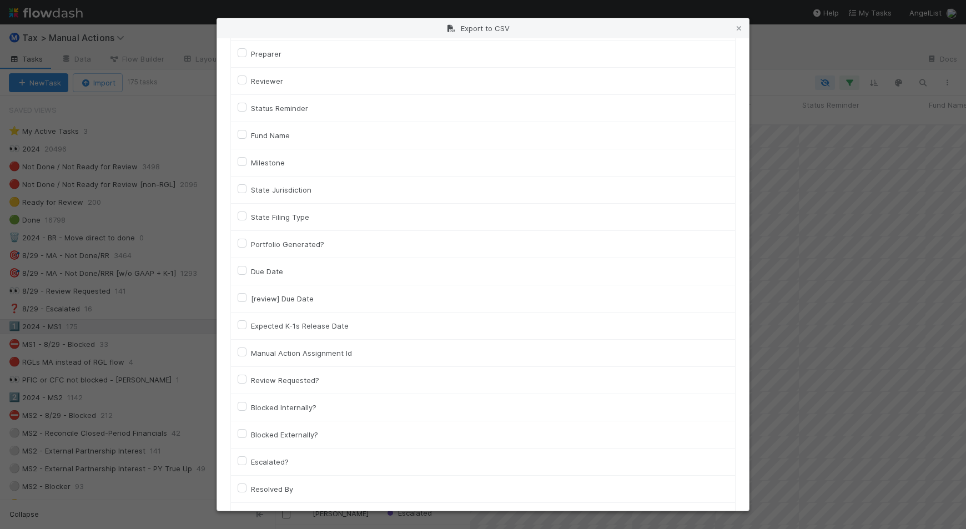
scroll to position [0, 0]
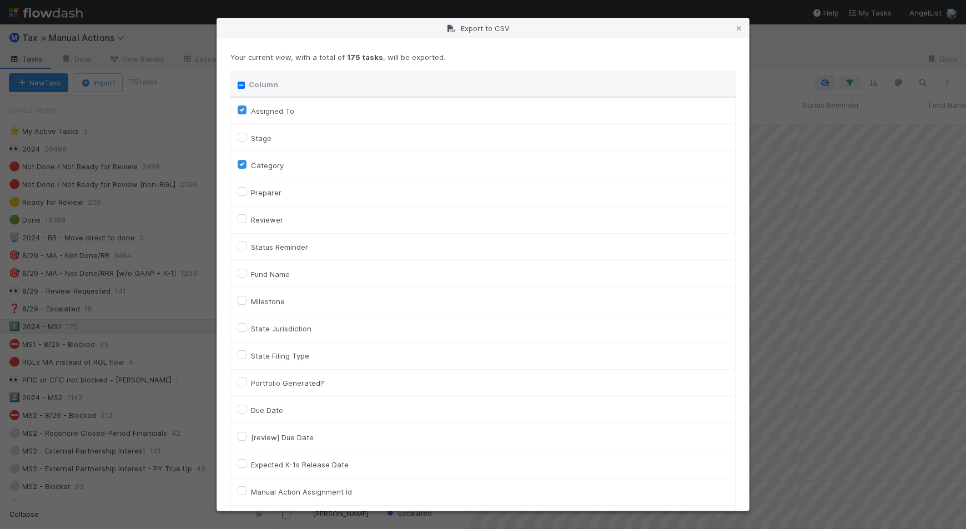
click at [272, 278] on label "Fund Name" at bounding box center [270, 274] width 39 height 13
click at [247, 278] on input "Fund Name" at bounding box center [242, 273] width 9 height 10
checkbox input "true"
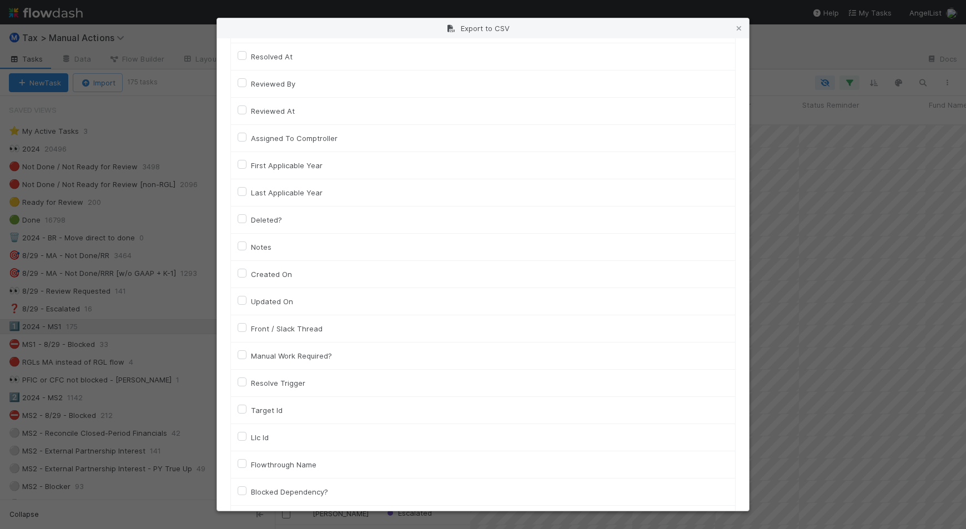
scroll to position [625, 0]
click at [256, 417] on label "Llc Id" at bounding box center [260, 411] width 18 height 13
click at [247, 415] on input "Llc Id" at bounding box center [242, 410] width 9 height 10
checkbox input "true"
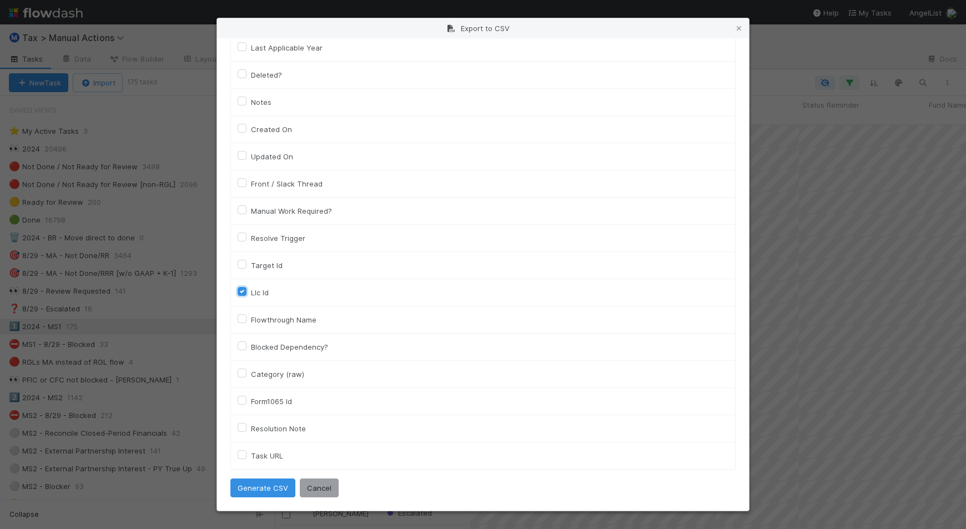
scroll to position [749, 0]
click at [254, 484] on button "Generate CSV" at bounding box center [262, 488] width 65 height 19
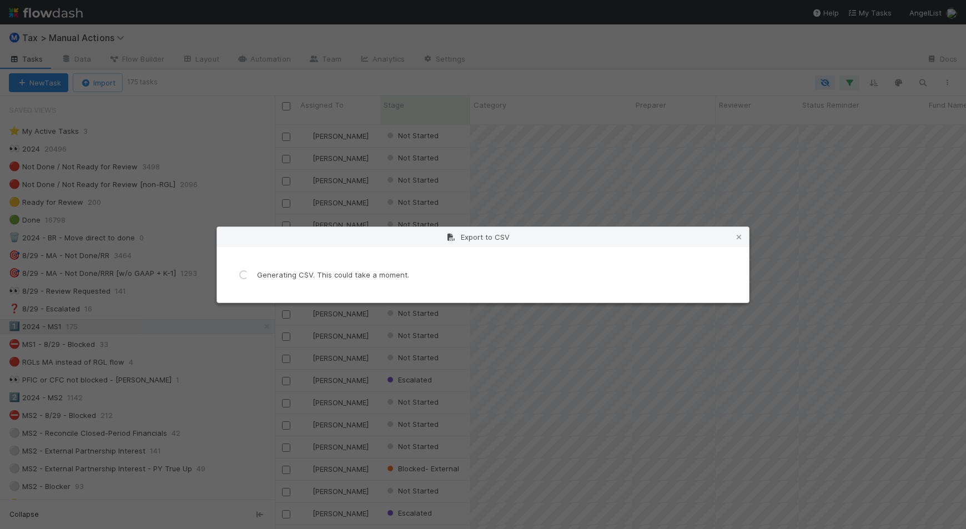
scroll to position [0, 0]
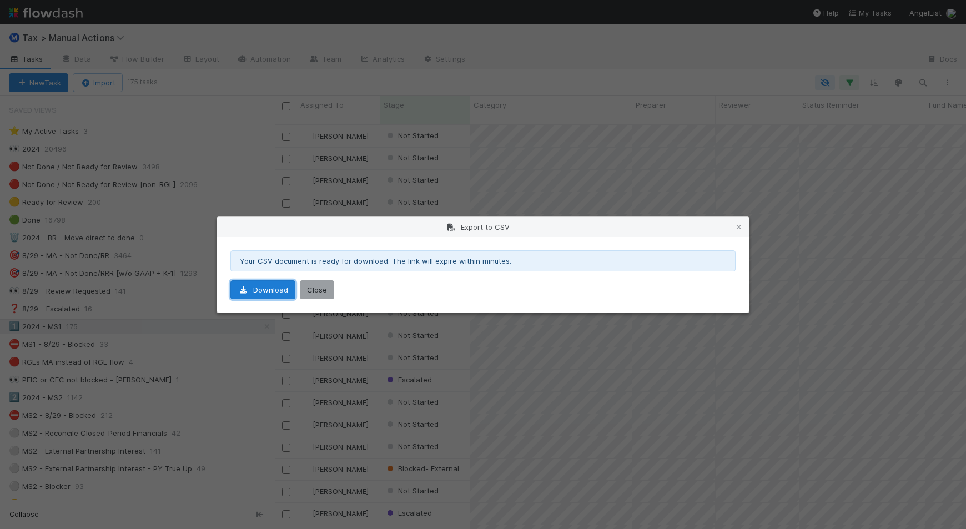
click at [268, 294] on link "Download" at bounding box center [262, 289] width 65 height 19
click at [740, 229] on icon at bounding box center [739, 227] width 11 height 7
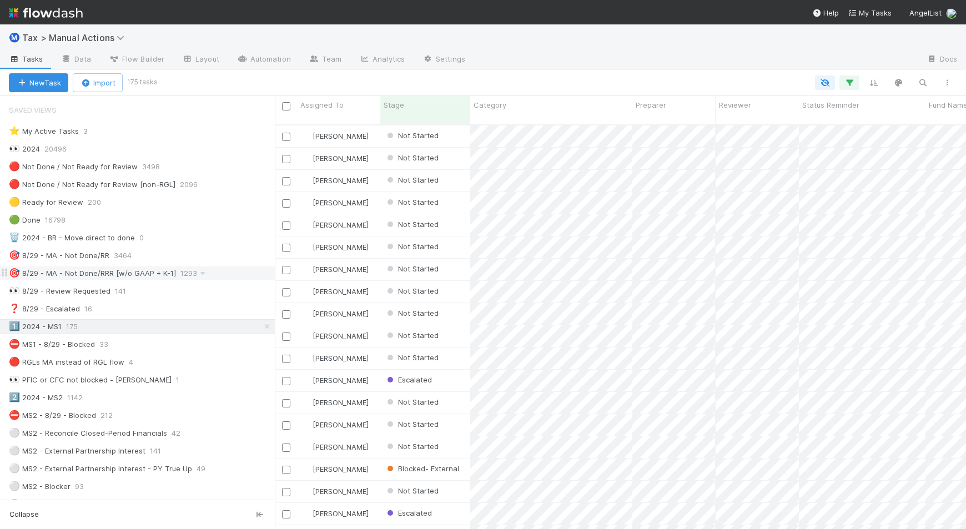
click at [225, 274] on div "🎯 8/29 - MA - Not Done/RRR [w/o GAAP + K-1] 1293" at bounding box center [142, 274] width 266 height 14
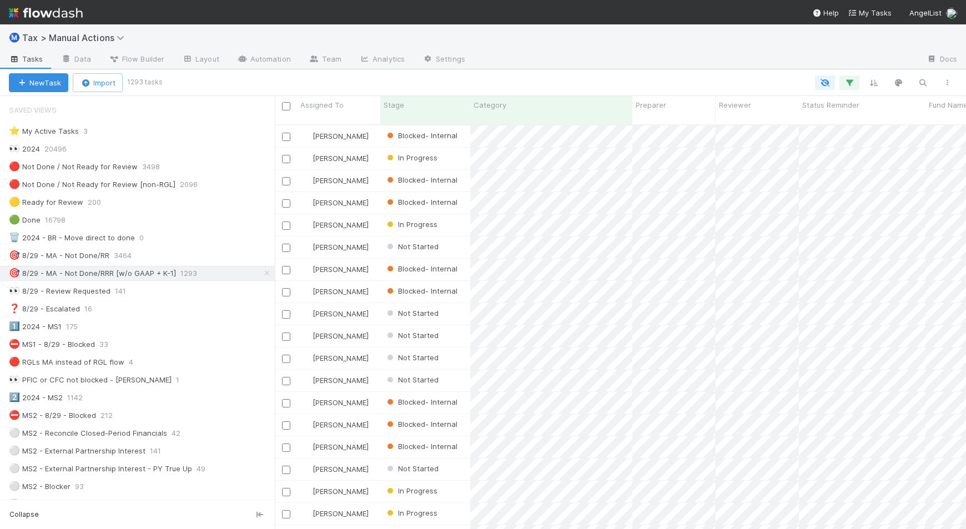
scroll to position [403, 681]
click at [942, 81] on icon "button" at bounding box center [947, 82] width 11 height 7
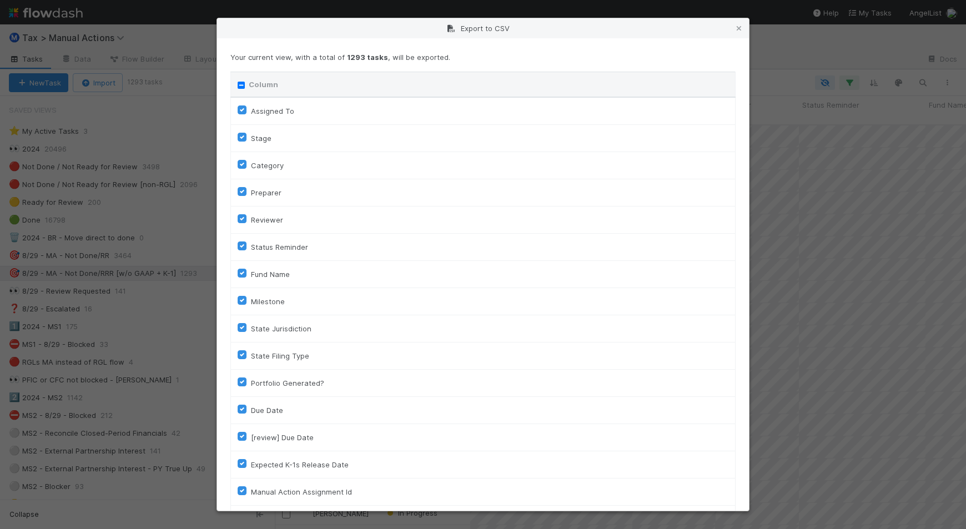
click at [240, 83] on input "Column" at bounding box center [241, 85] width 7 height 7
checkbox input "true"
click at [240, 83] on input "Column" at bounding box center [241, 85] width 7 height 7
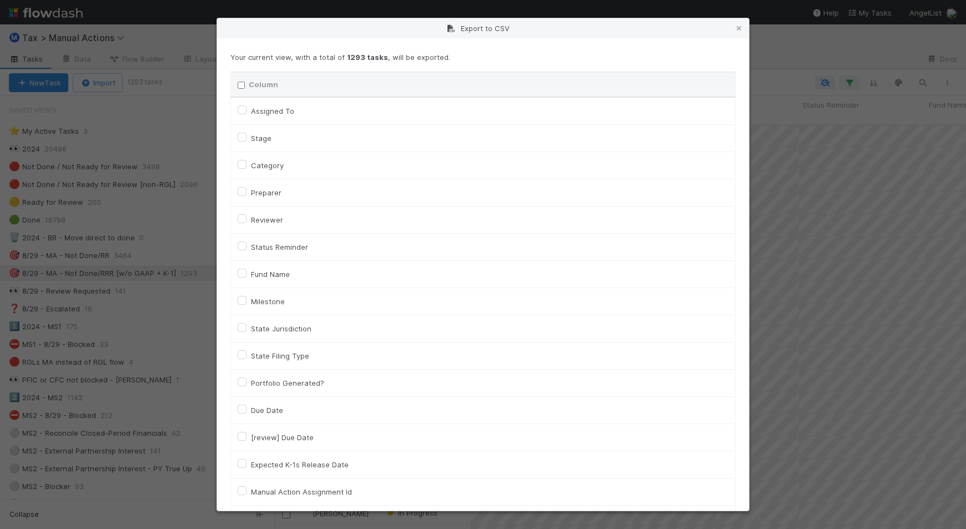
checkbox input "false"
checkbox To "false"
checkbox input "false"
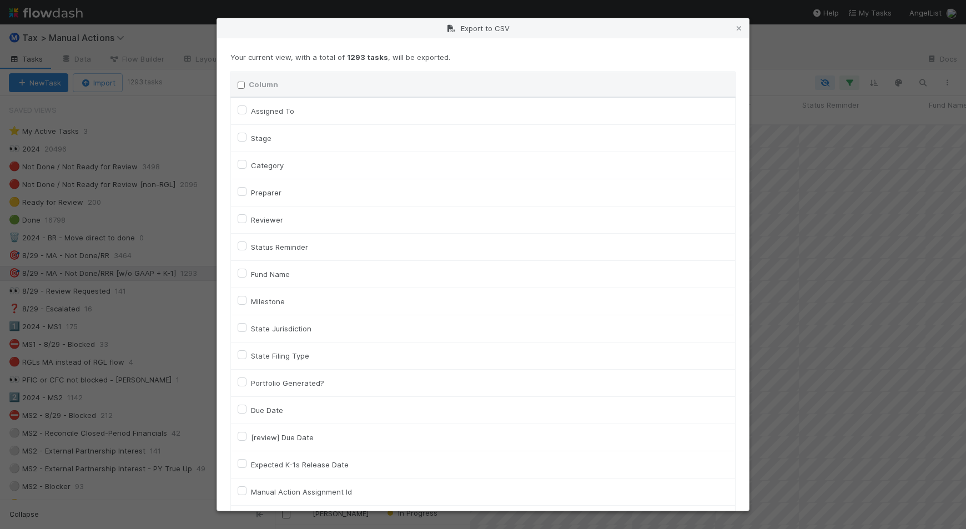
checkbox input "false"
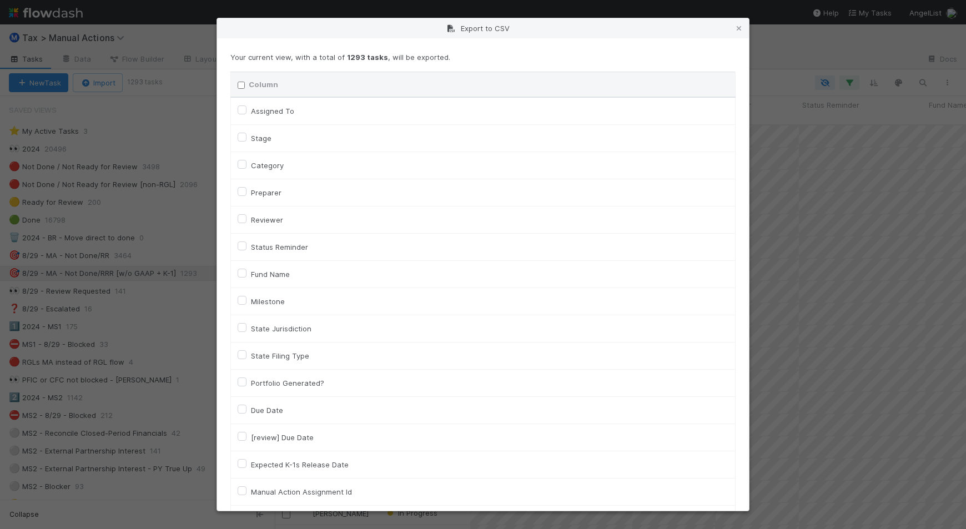
checkbox input "false"
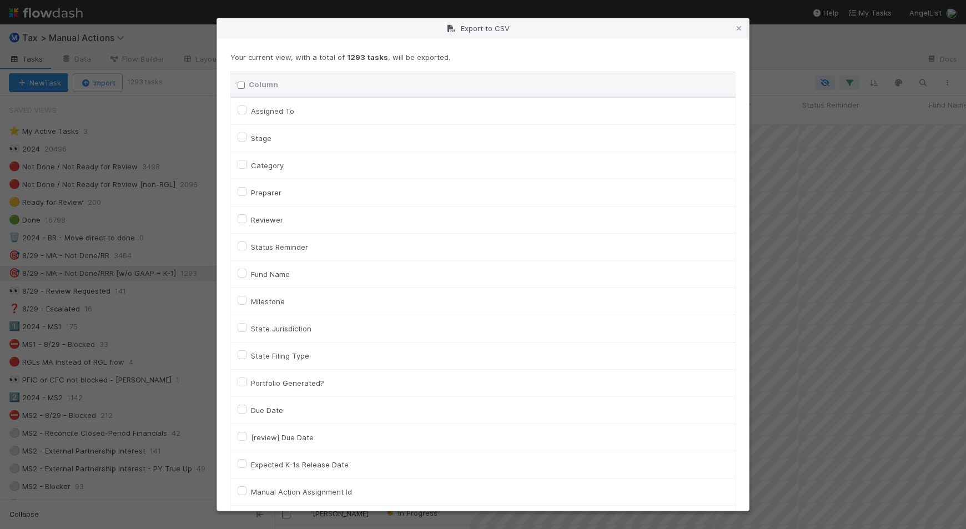
checkbox input "false"
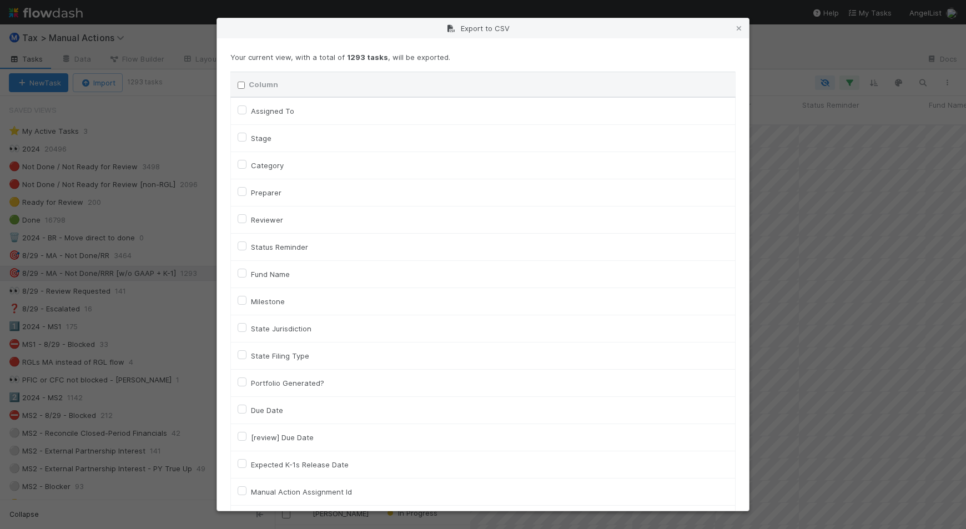
checkbox input "false"
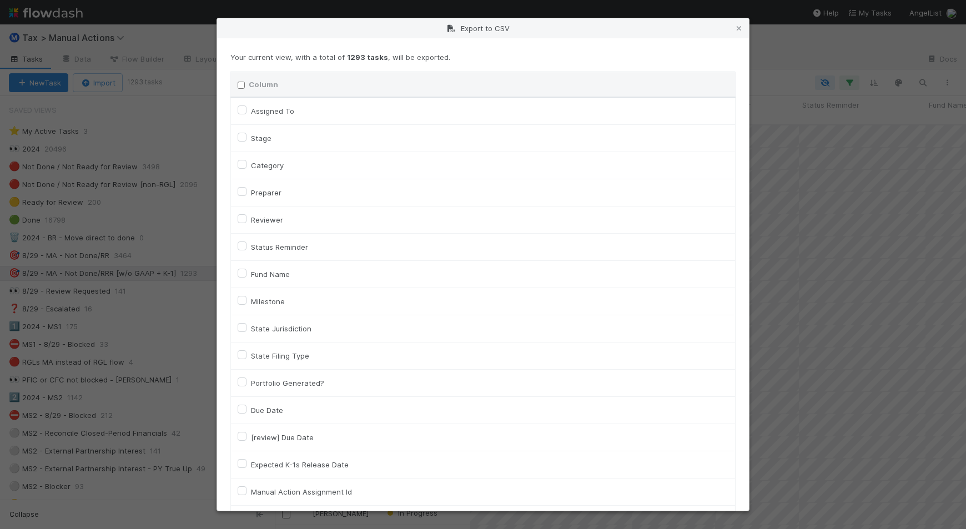
checkbox input "false"
checkbox On "false"
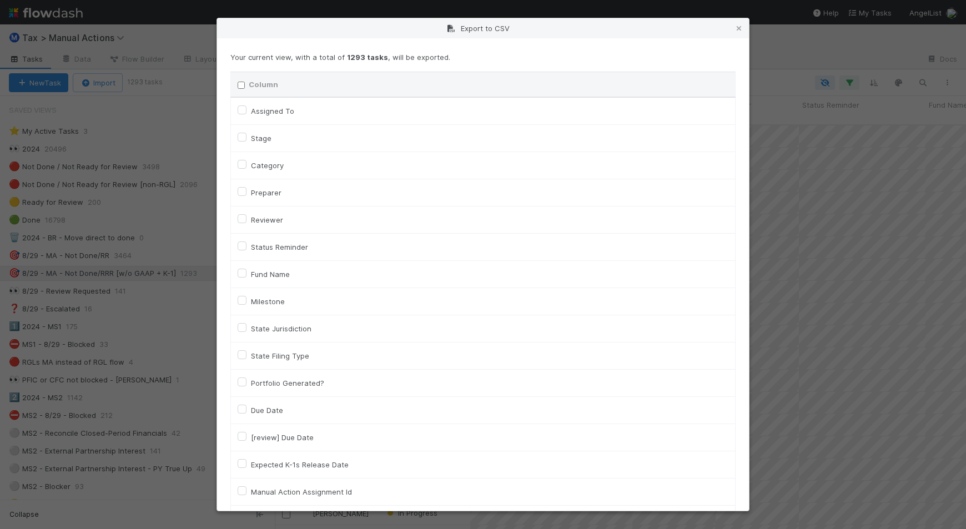
checkbox On "false"
checkbox input "false"
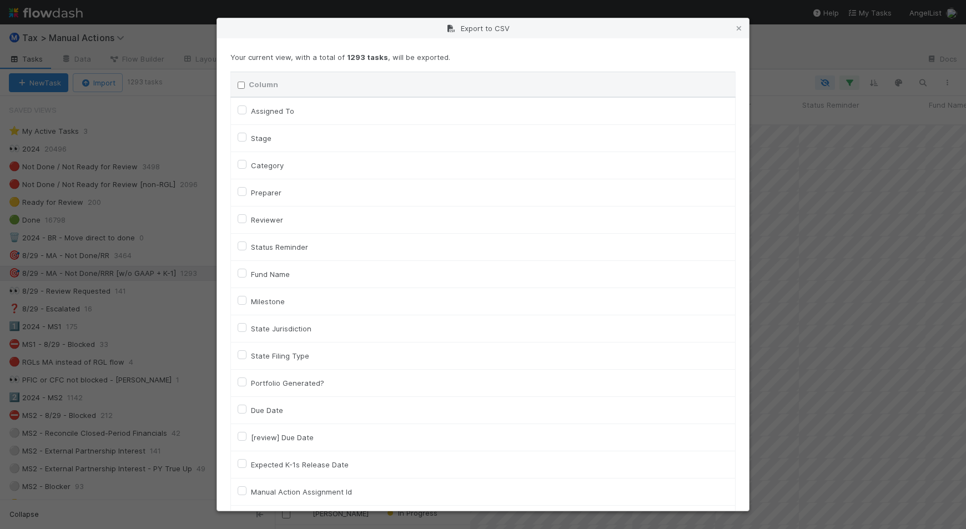
checkbox input "false"
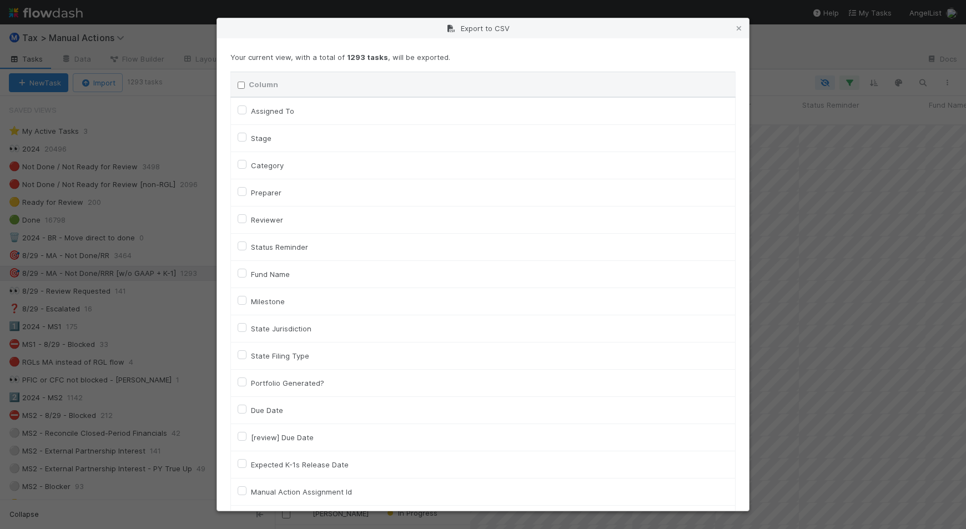
checkbox input "false"
checkbox URL "false"
click at [271, 115] on label "Assigned To" at bounding box center [272, 110] width 43 height 13
click at [247, 114] on To "Assigned To" at bounding box center [242, 109] width 9 height 10
checkbox To "true"
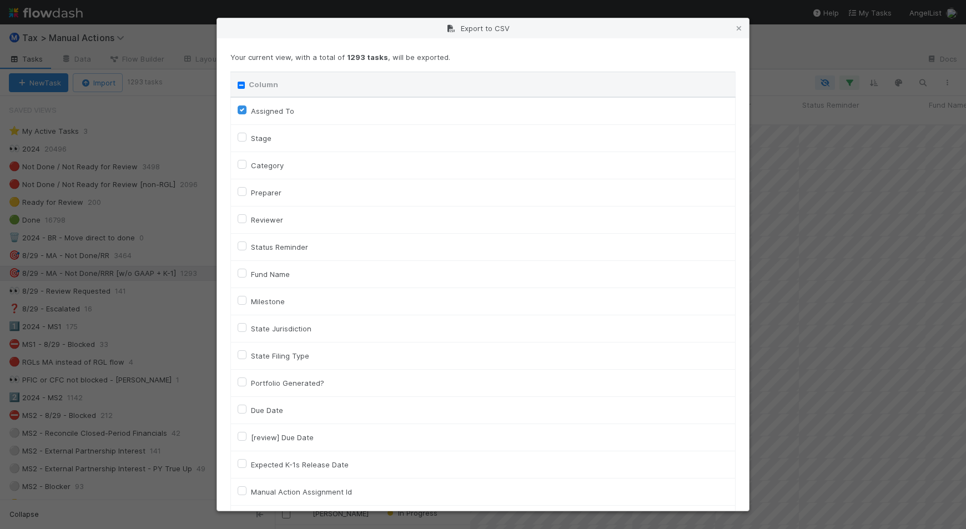
click at [273, 165] on label "Category" at bounding box center [267, 165] width 33 height 13
click at [247, 165] on input "Category" at bounding box center [242, 164] width 9 height 10
checkbox input "true"
click at [284, 278] on label "Fund Name" at bounding box center [270, 274] width 39 height 13
click at [247, 278] on input "Fund Name" at bounding box center [242, 273] width 9 height 10
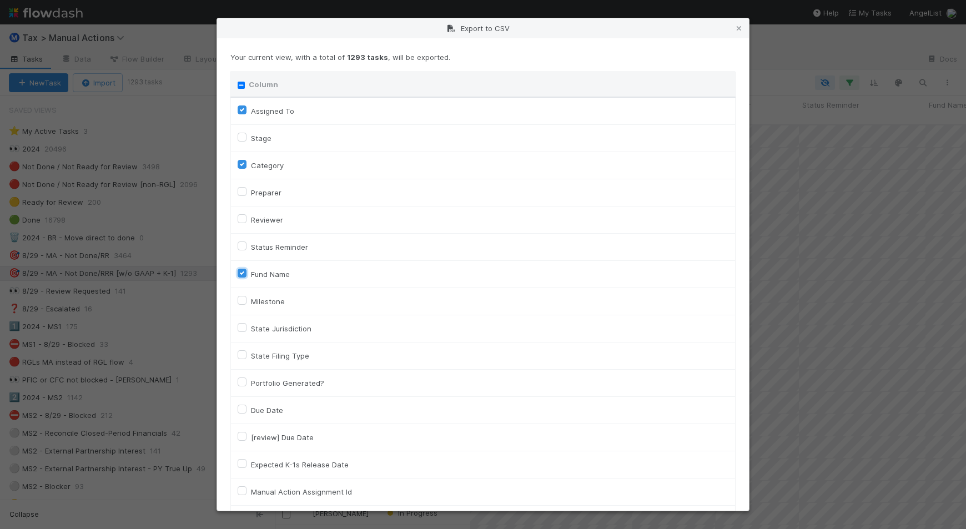
checkbox input "true"
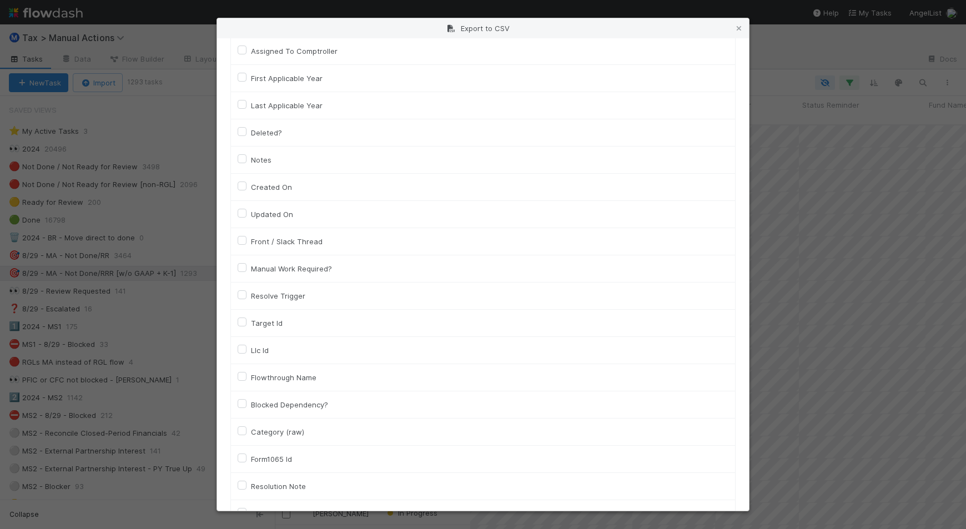
scroll to position [694, 0]
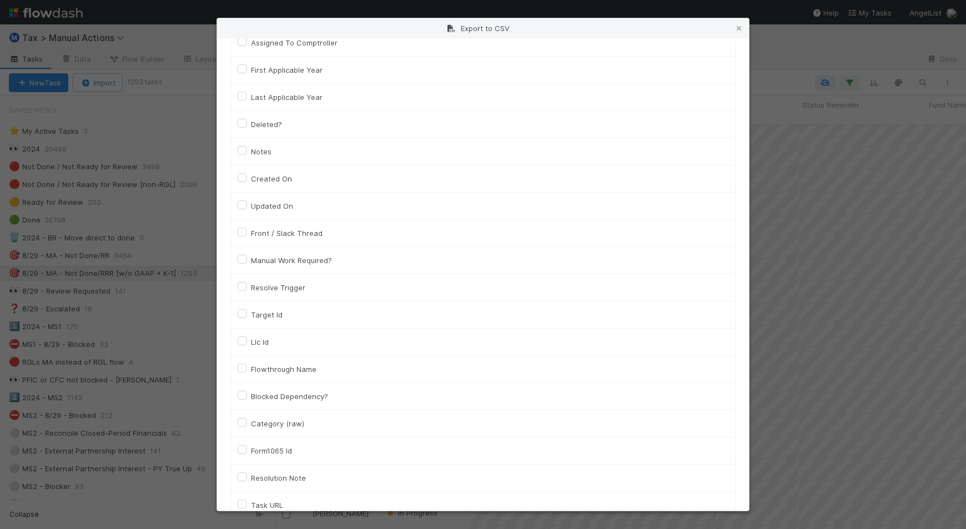
click at [261, 348] on label "Llc Id" at bounding box center [260, 341] width 18 height 13
click at [247, 345] on input "Llc Id" at bounding box center [242, 340] width 9 height 10
checkbox input "true"
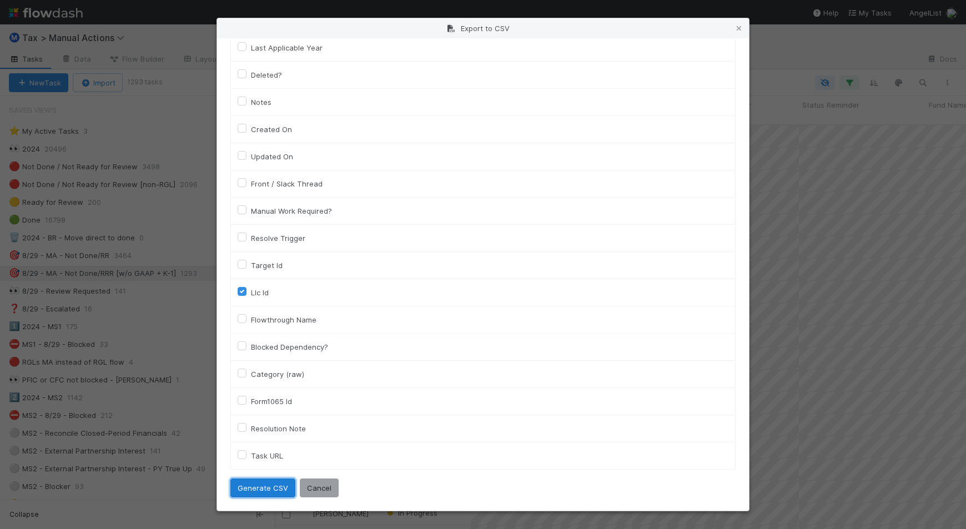
click at [277, 487] on button "Generate CSV" at bounding box center [262, 488] width 65 height 19
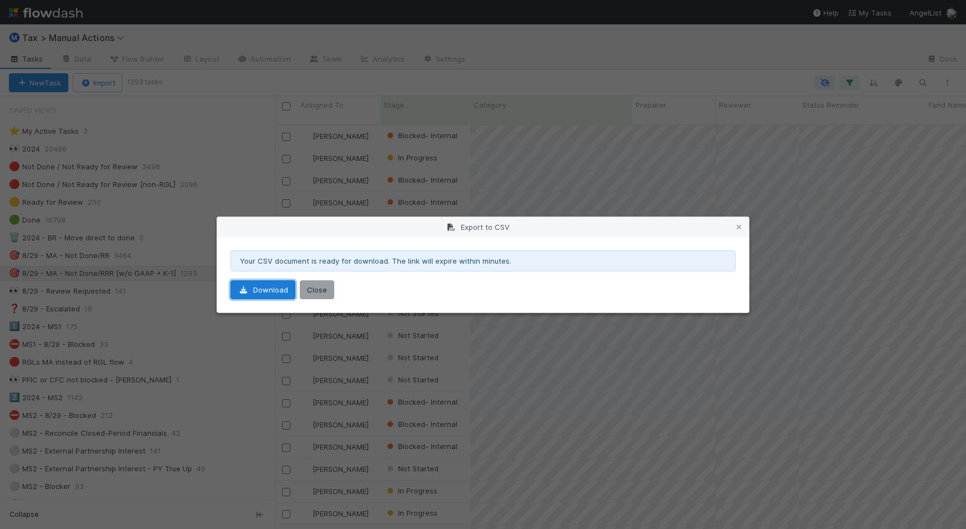
click at [257, 293] on link "Download" at bounding box center [262, 289] width 65 height 19
click at [739, 228] on icon at bounding box center [739, 227] width 11 height 7
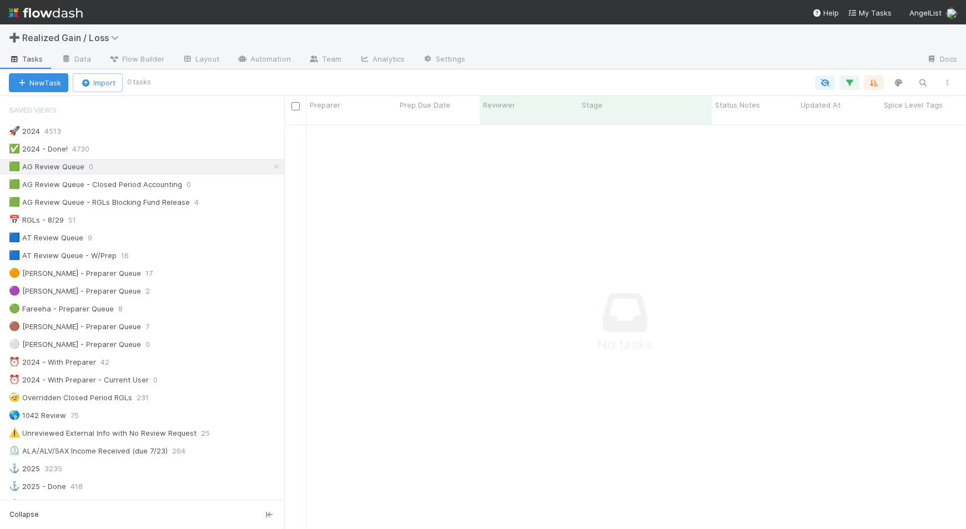
scroll to position [11, 11]
click at [199, 307] on div "🟢 Fareeha - Preparer Queue 8" at bounding box center [146, 309] width 275 height 14
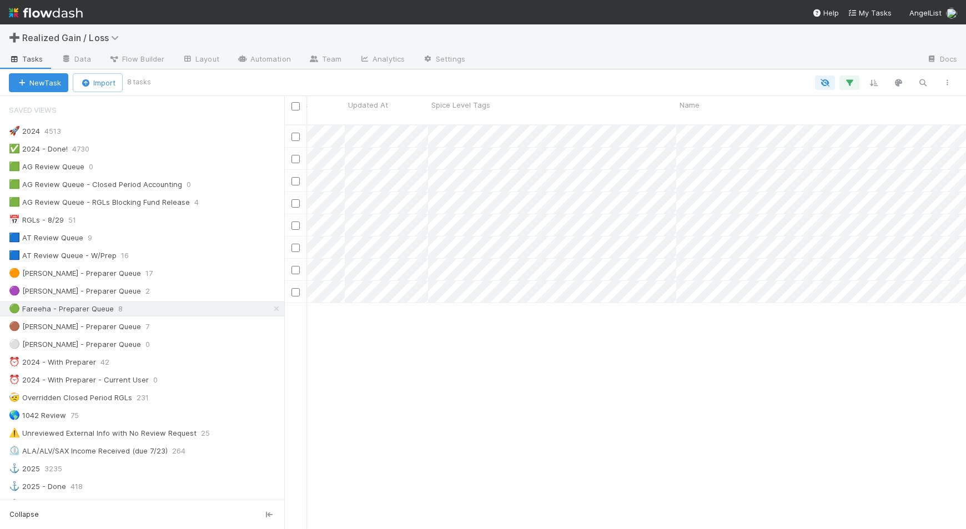
scroll to position [0, 462]
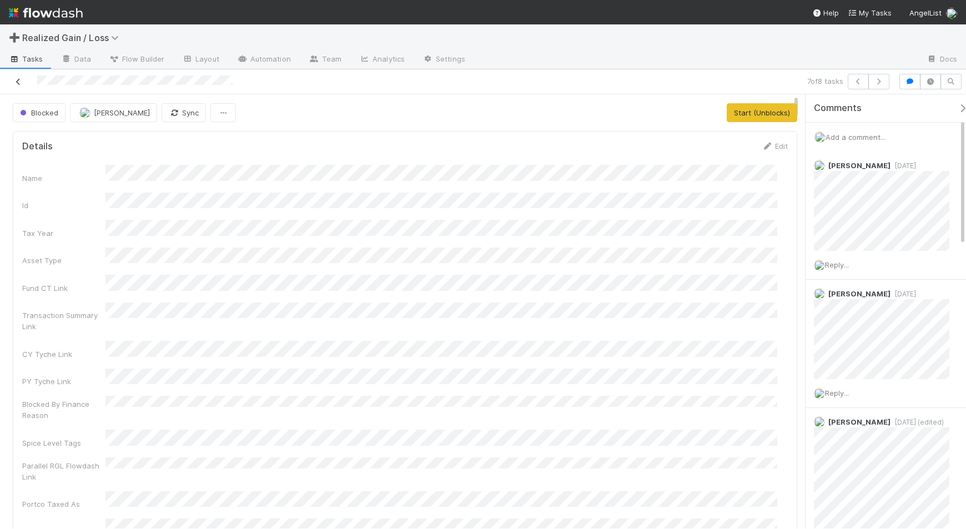
click at [19, 83] on icon at bounding box center [18, 81] width 11 height 7
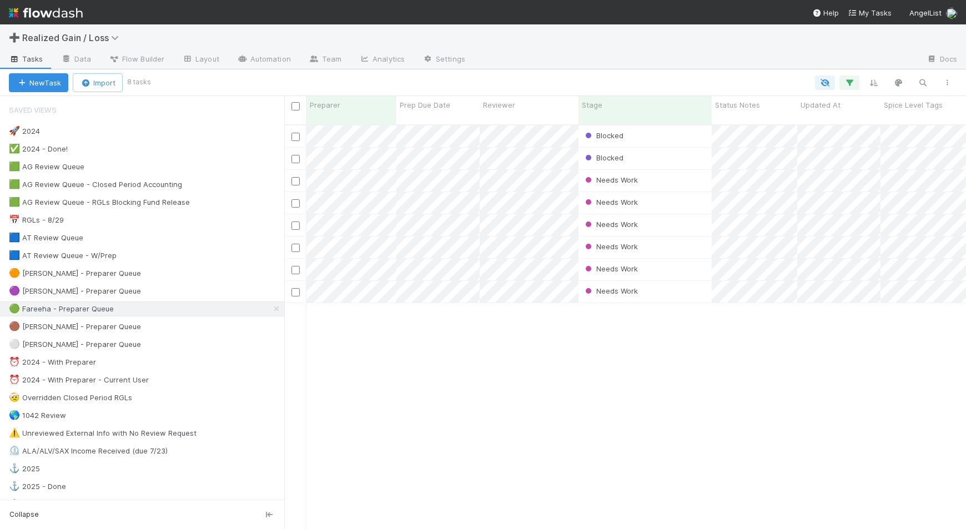
scroll to position [403, 672]
click at [176, 368] on div "⏰ 2024 - With Preparer 42" at bounding box center [146, 362] width 275 height 14
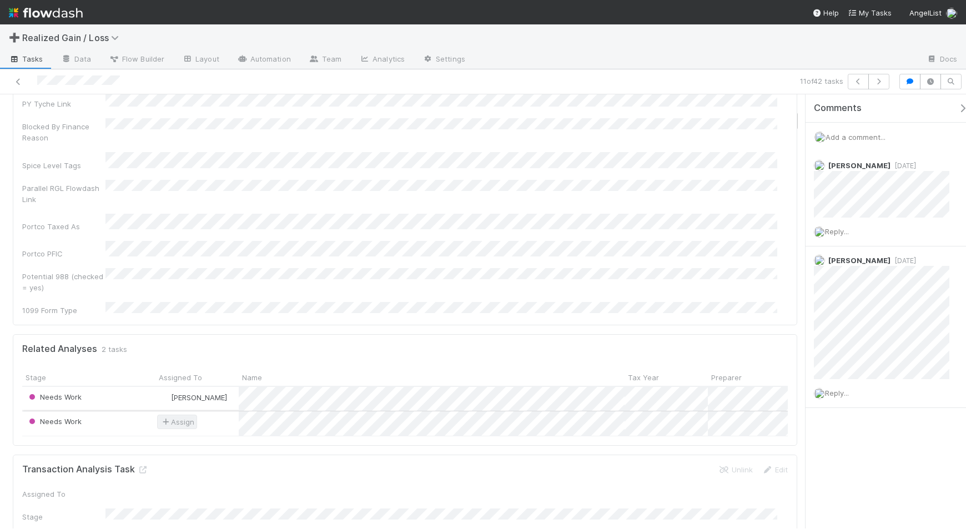
click at [167, 419] on icon at bounding box center [165, 422] width 11 height 7
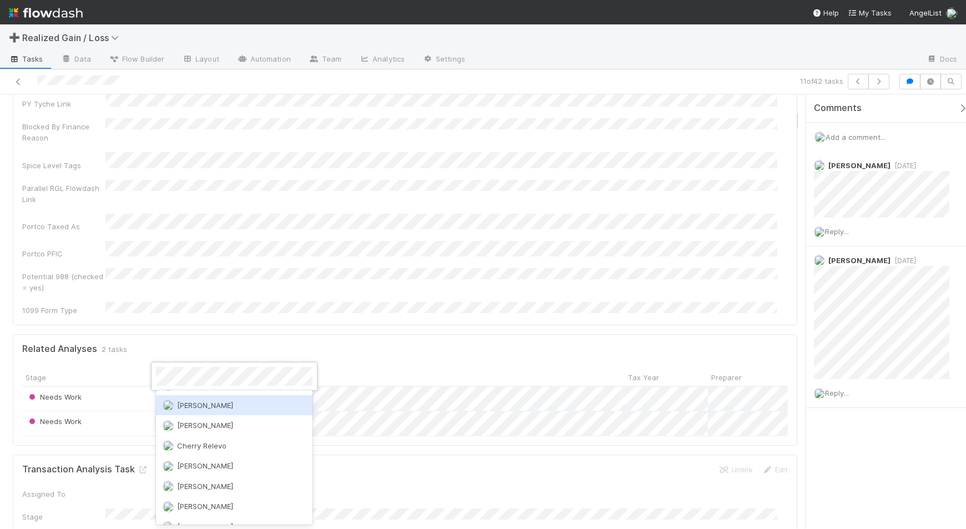
click at [224, 407] on div "[PERSON_NAME]" at bounding box center [234, 405] width 157 height 20
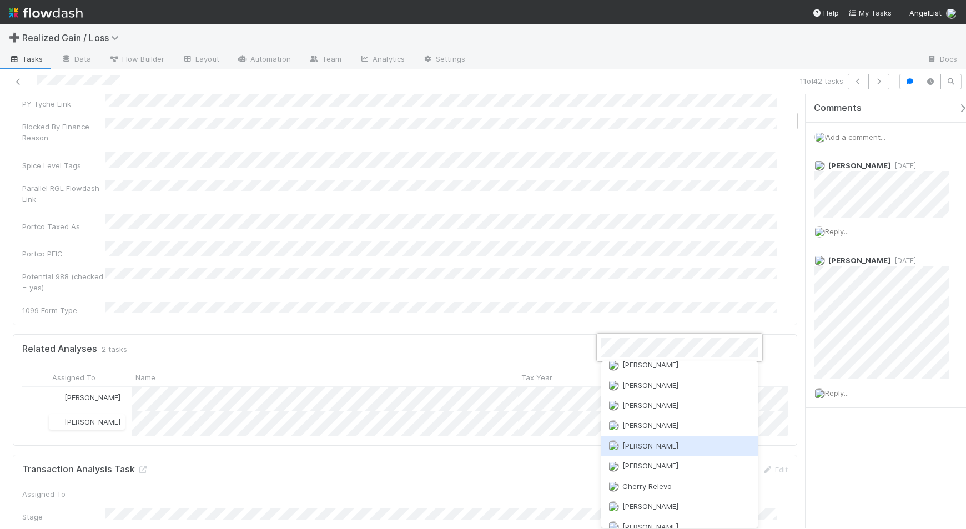
click at [657, 437] on div "[PERSON_NAME]" at bounding box center [679, 446] width 157 height 20
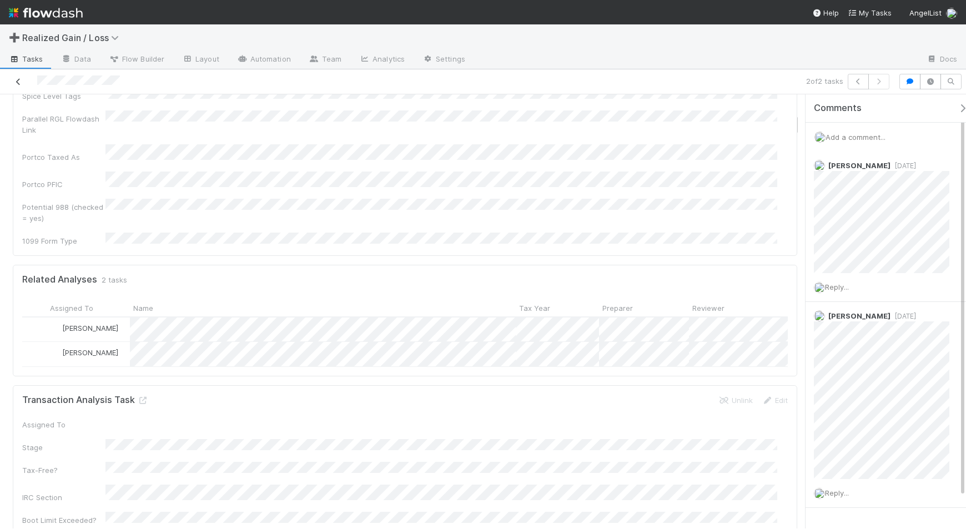
click at [17, 82] on icon at bounding box center [18, 81] width 11 height 7
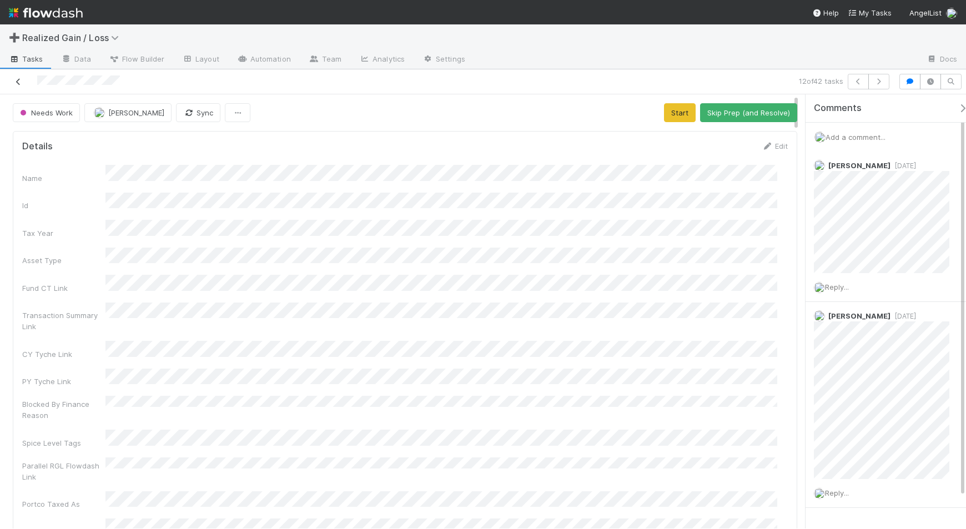
click at [17, 81] on icon at bounding box center [18, 81] width 11 height 7
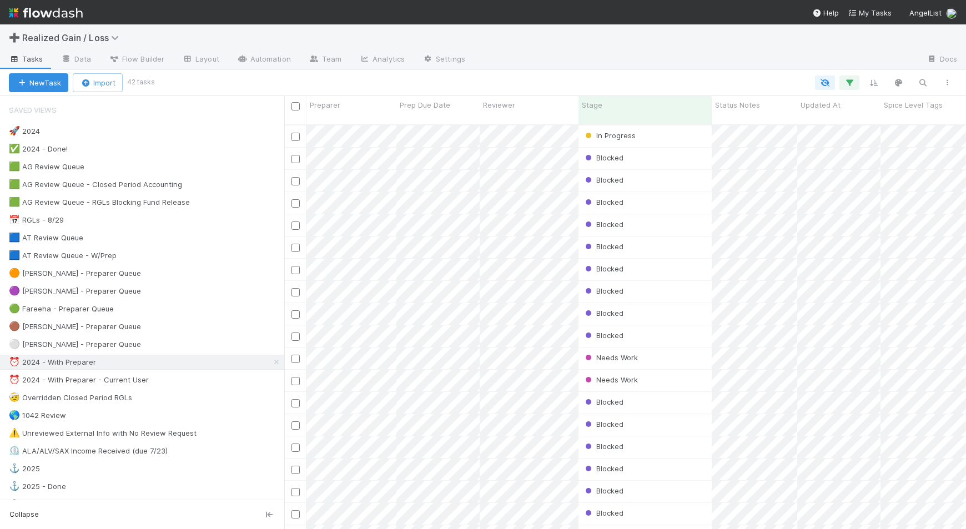
scroll to position [403, 672]
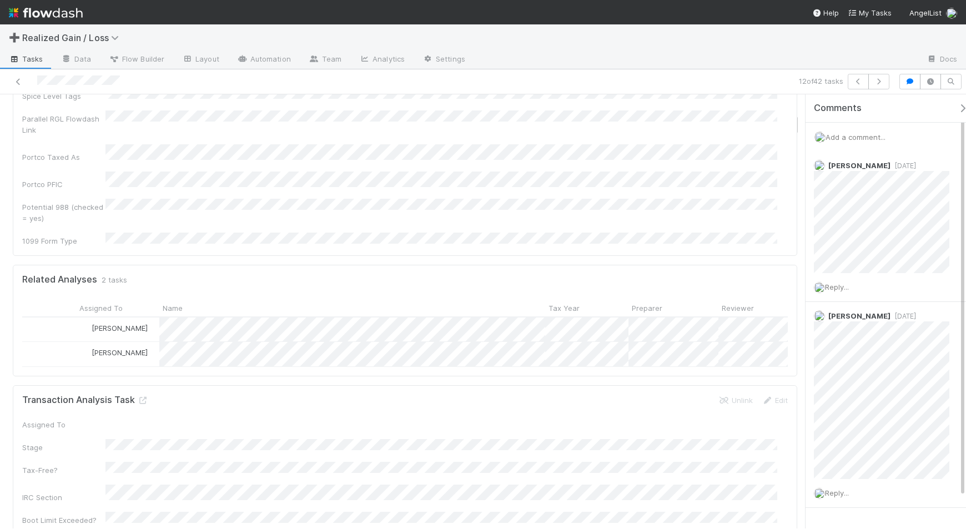
scroll to position [0, 119]
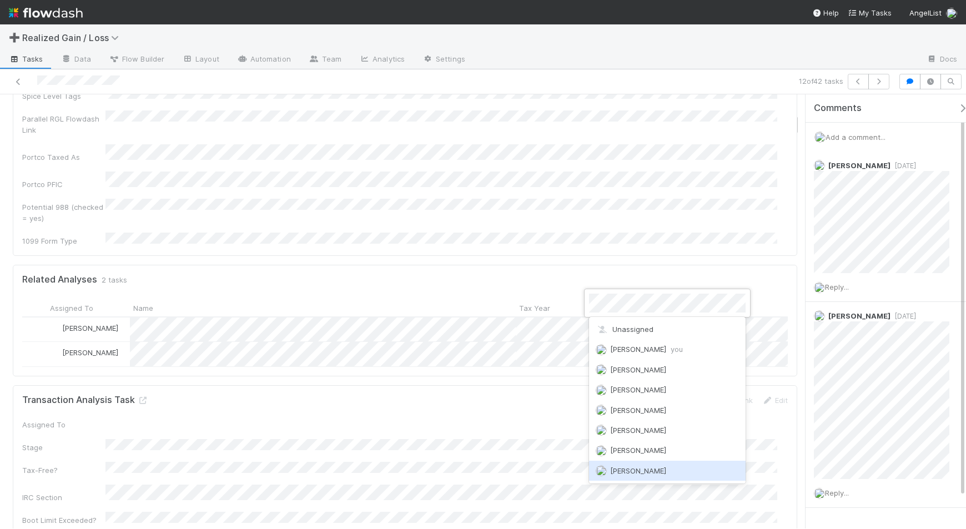
click at [658, 467] on div "[PERSON_NAME]" at bounding box center [667, 471] width 157 height 20
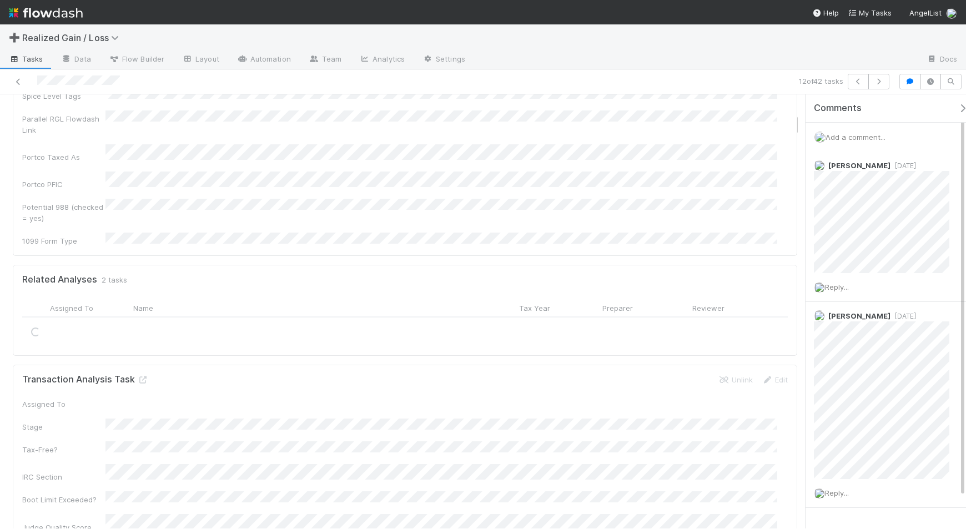
scroll to position [0, 0]
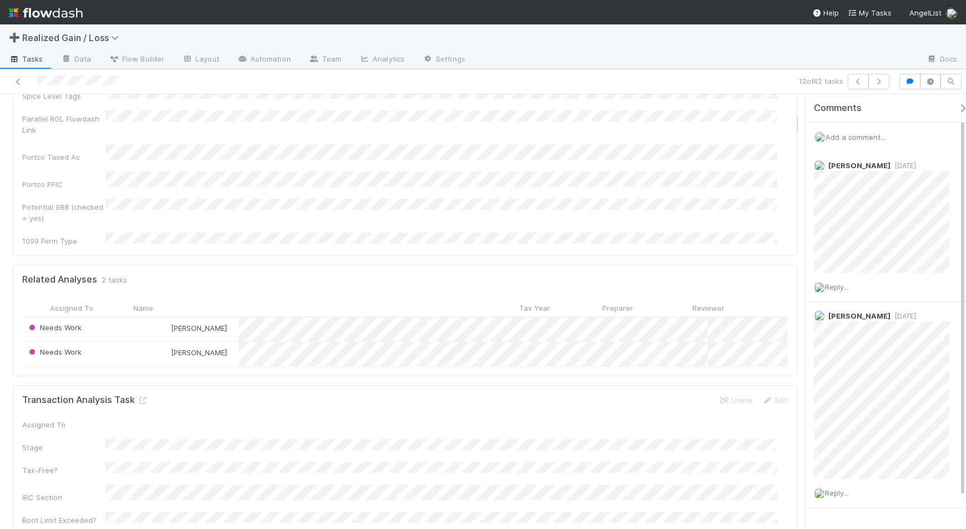
click at [11, 79] on div at bounding box center [227, 82] width 447 height 16
click at [16, 81] on icon at bounding box center [18, 81] width 11 height 7
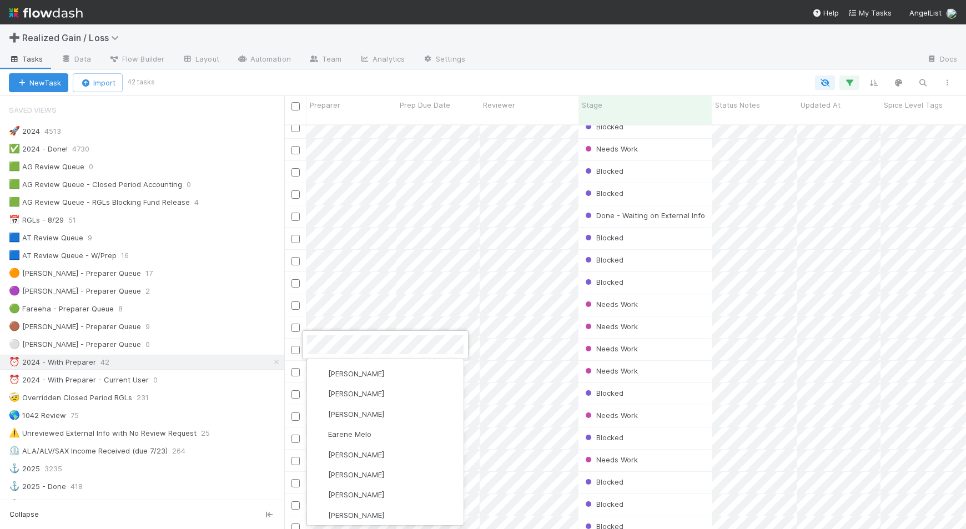
scroll to position [208, 0]
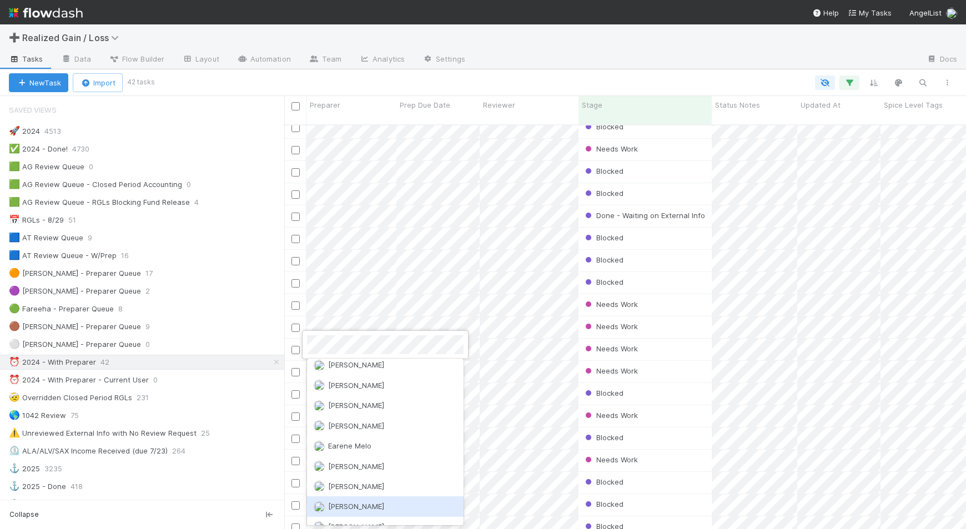
click at [387, 496] on div "[PERSON_NAME]" at bounding box center [385, 506] width 157 height 20
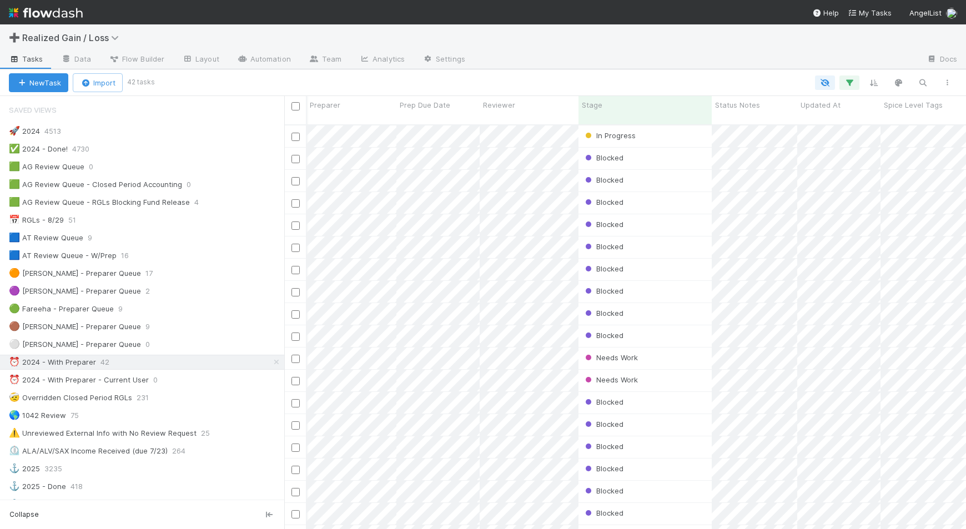
scroll to position [0, 131]
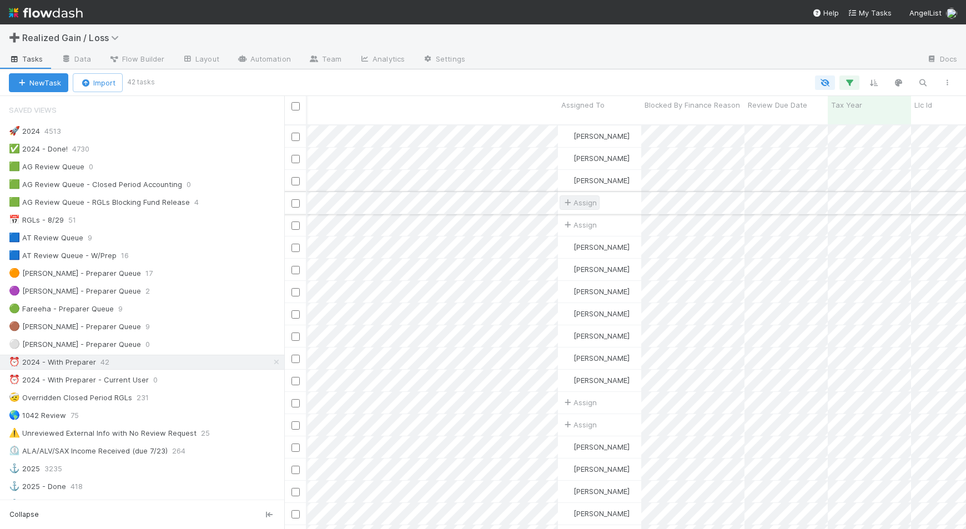
click at [570, 199] on icon at bounding box center [568, 202] width 11 height 7
click at [579, 214] on span "[PERSON_NAME]" at bounding box center [607, 217] width 56 height 9
click at [576, 242] on span "[PERSON_NAME]" at bounding box center [600, 239] width 71 height 9
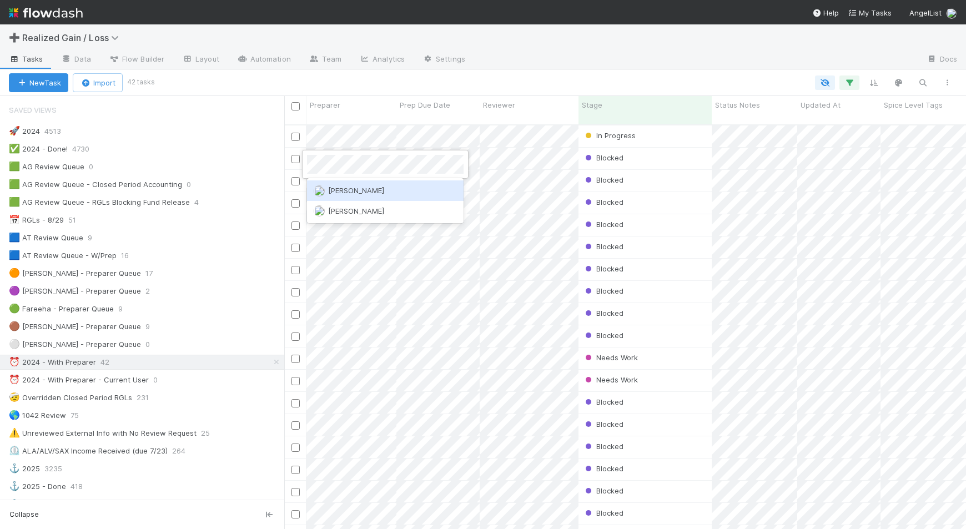
click at [337, 189] on span "[PERSON_NAME]" at bounding box center [356, 190] width 56 height 9
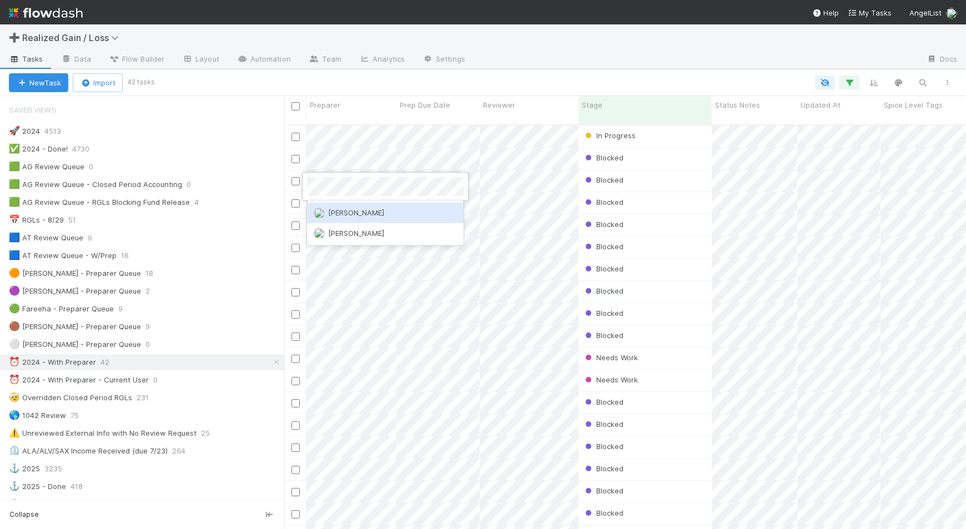
click at [338, 214] on span "[PERSON_NAME]" at bounding box center [356, 212] width 56 height 9
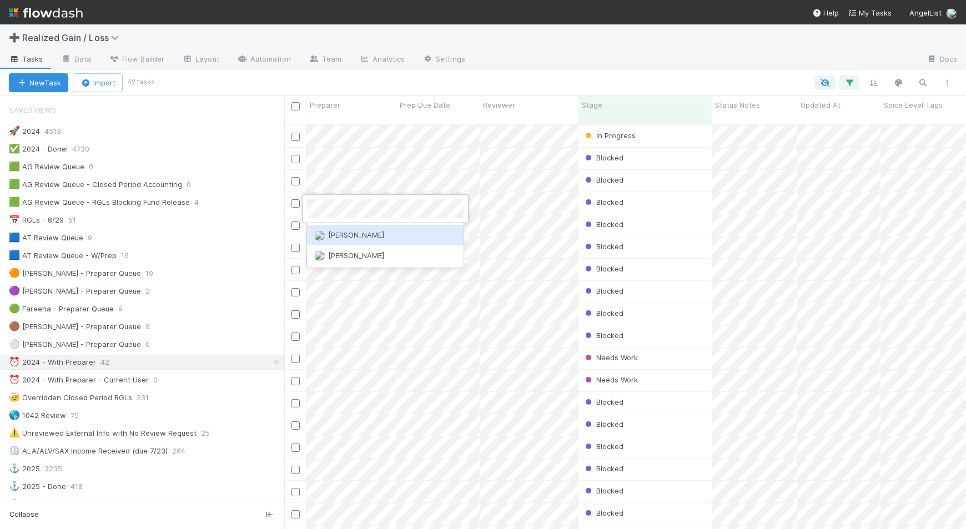
click at [340, 237] on span "[PERSON_NAME]" at bounding box center [356, 234] width 56 height 9
